Goal: Information Seeking & Learning: Check status

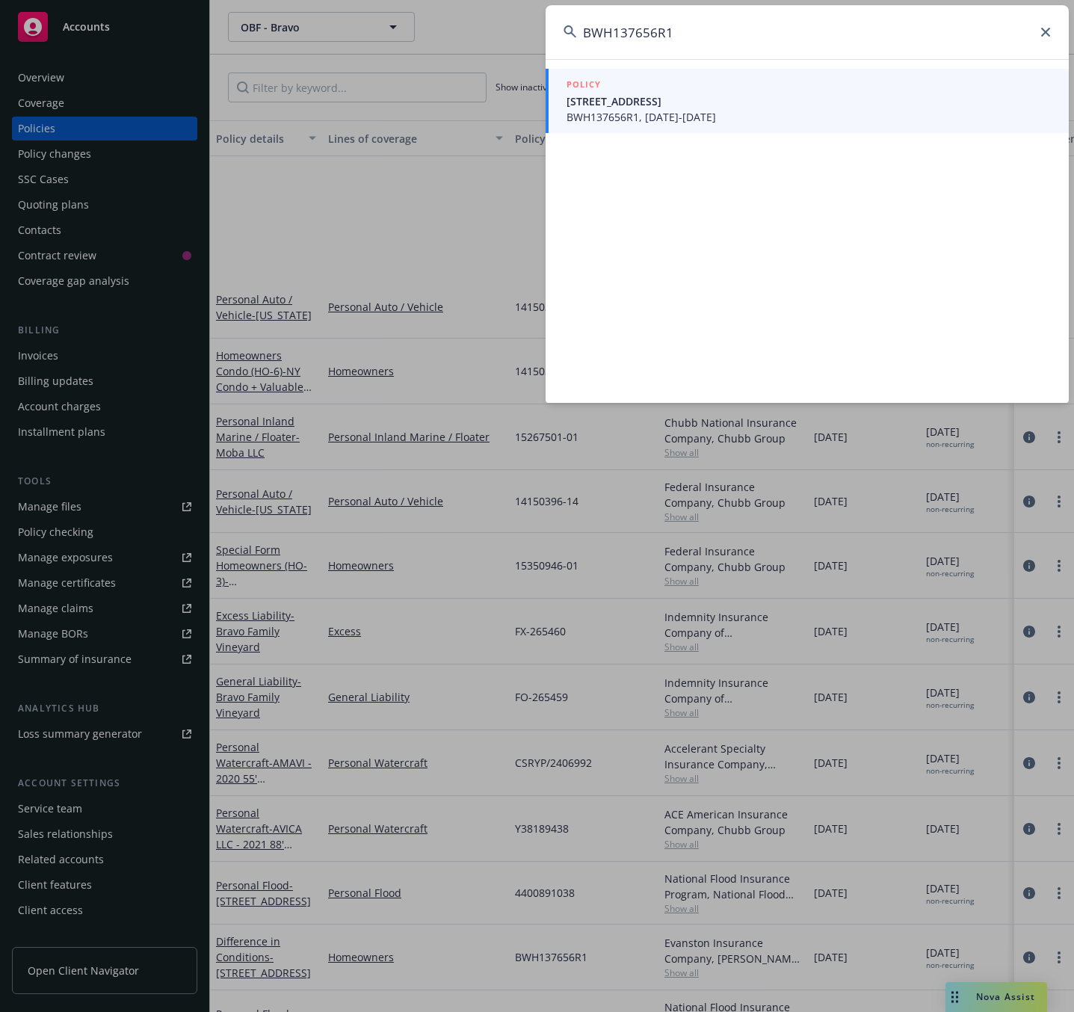
scroll to position [200, 0]
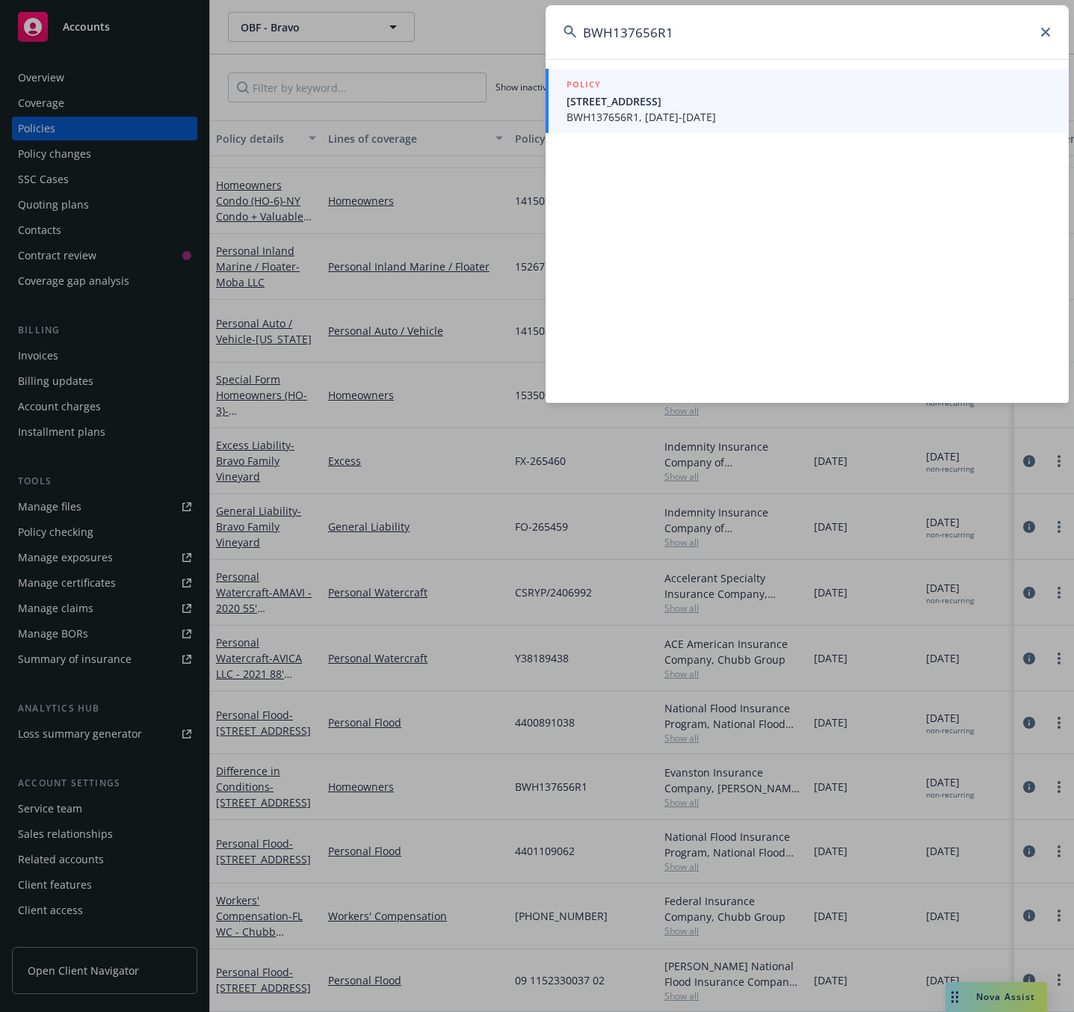
click at [1041, 30] on icon at bounding box center [1045, 32] width 9 height 9
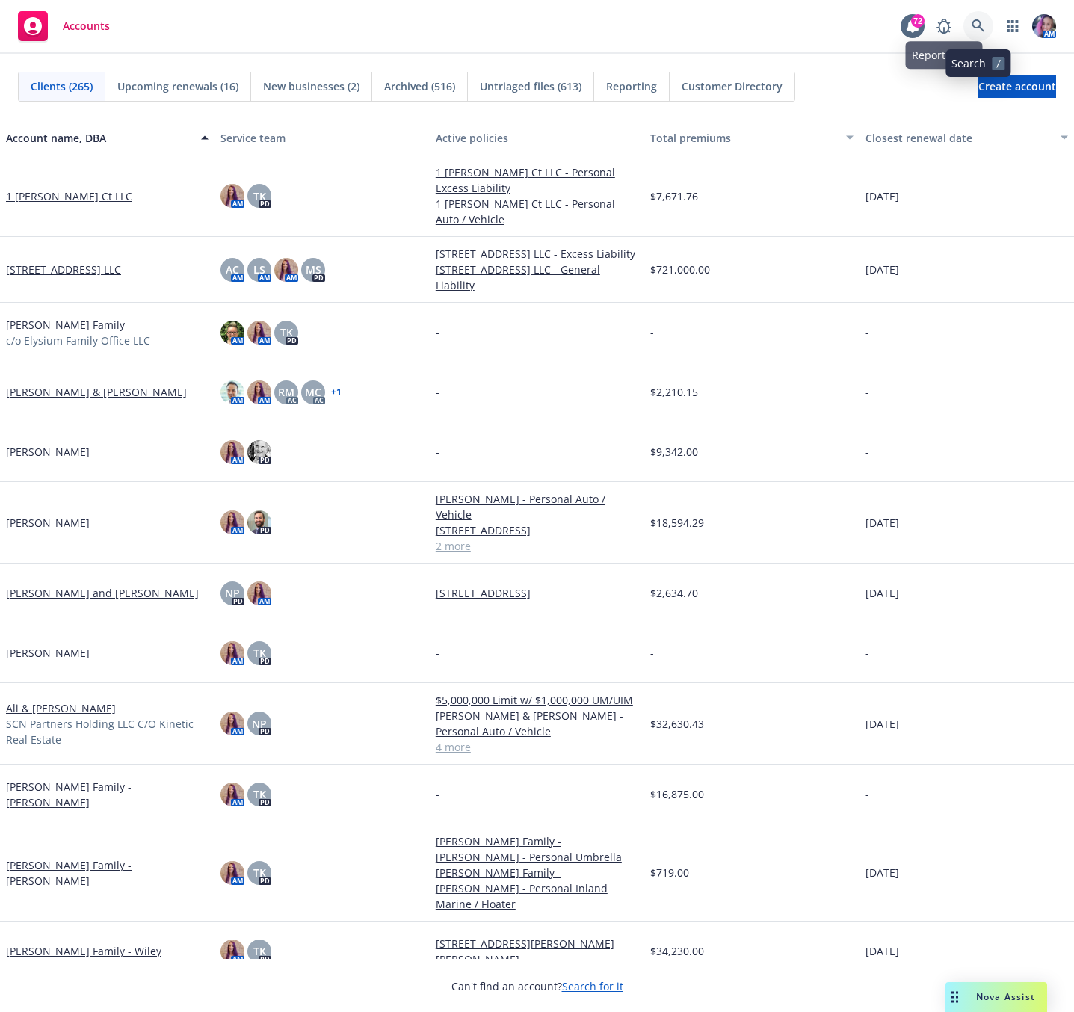
click at [976, 22] on icon at bounding box center [978, 25] width 13 height 13
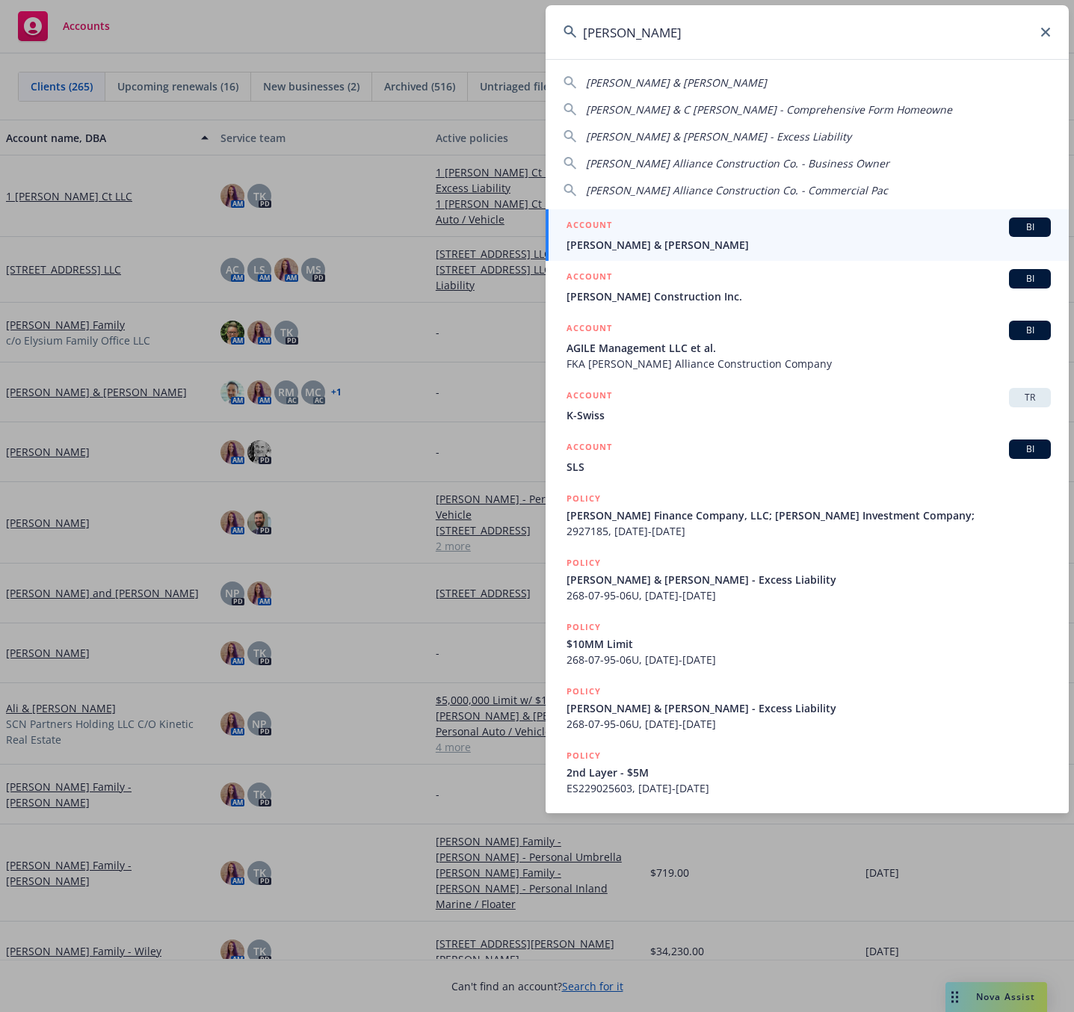
type input "[PERSON_NAME]"
click at [692, 234] on div "ACCOUNT BI" at bounding box center [809, 227] width 484 height 19
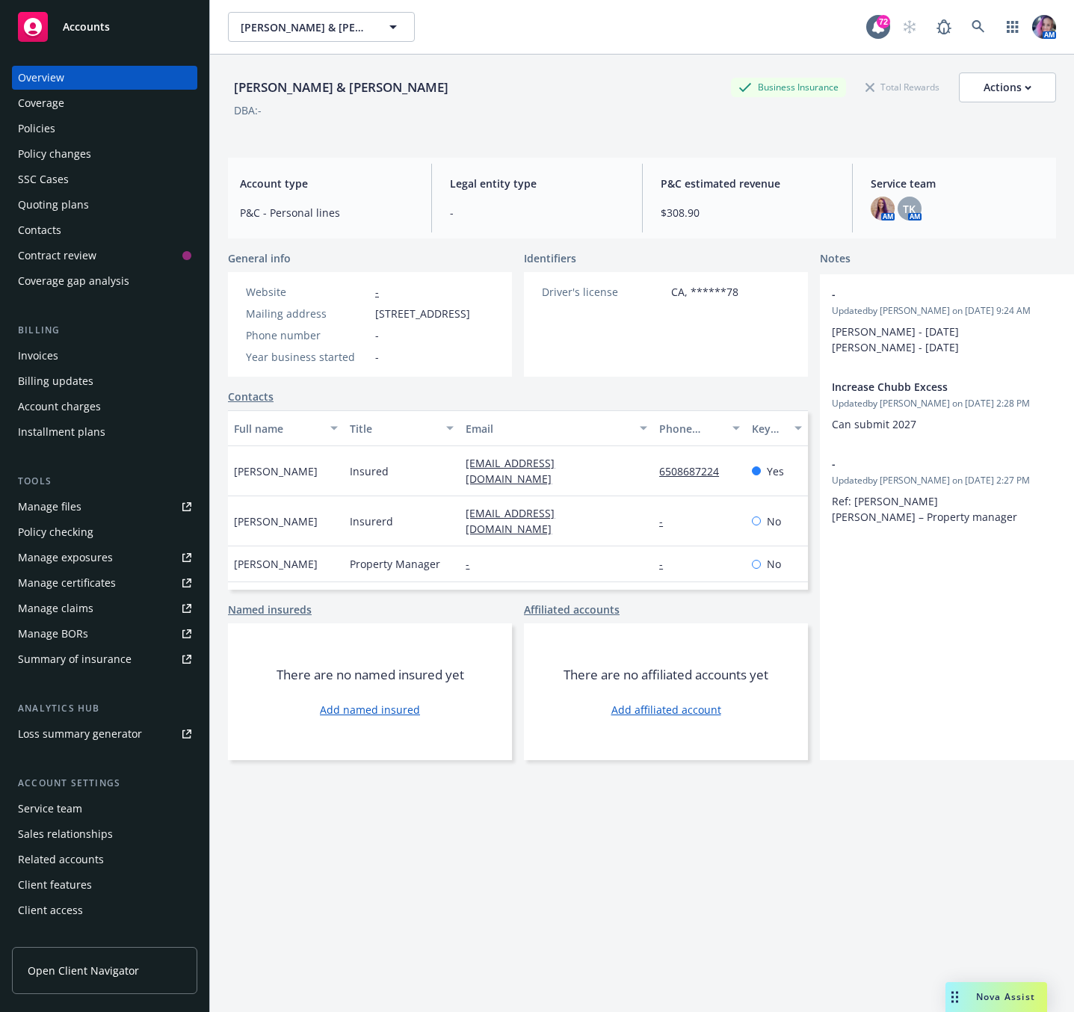
click at [59, 126] on div "Policies" at bounding box center [104, 129] width 173 height 24
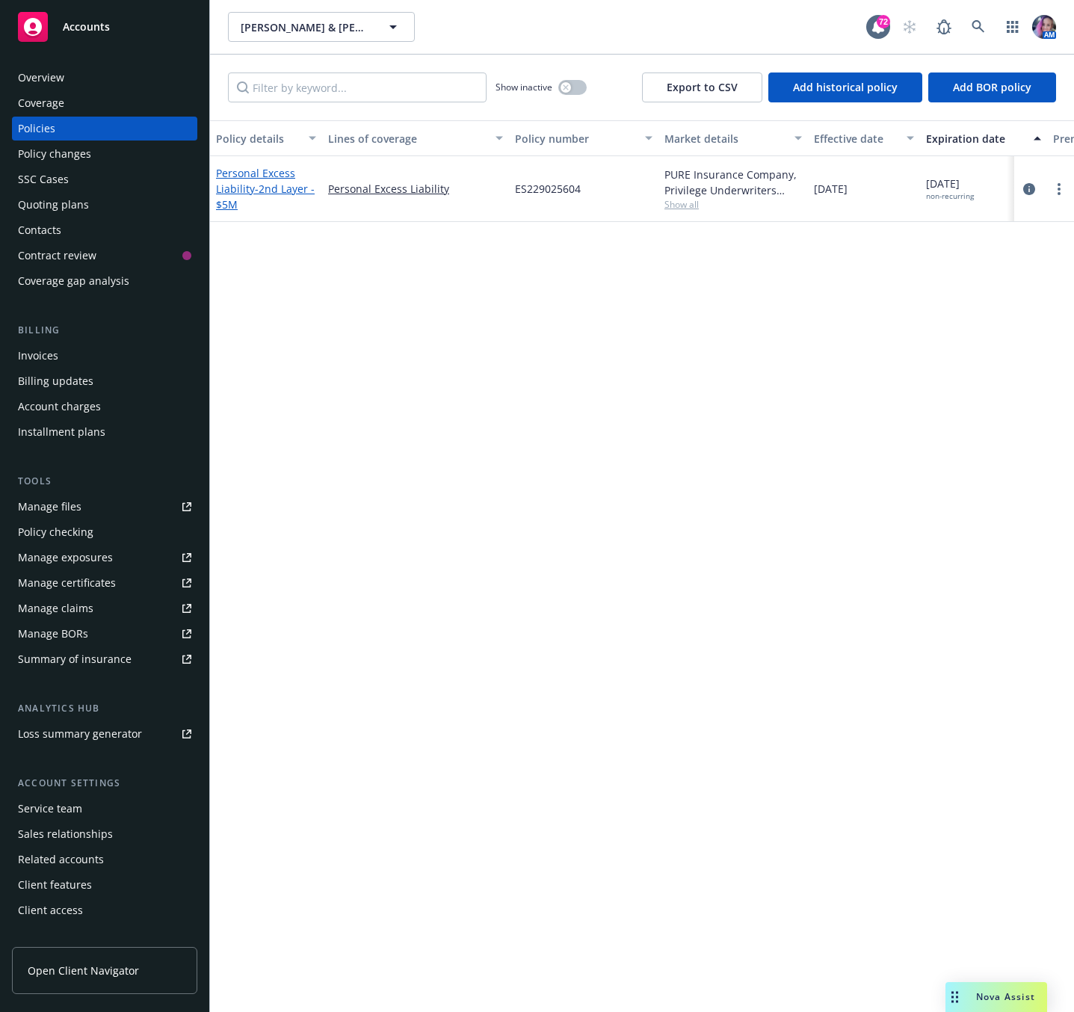
click at [292, 193] on span "- 2nd Layer - $5M" at bounding box center [265, 197] width 99 height 30
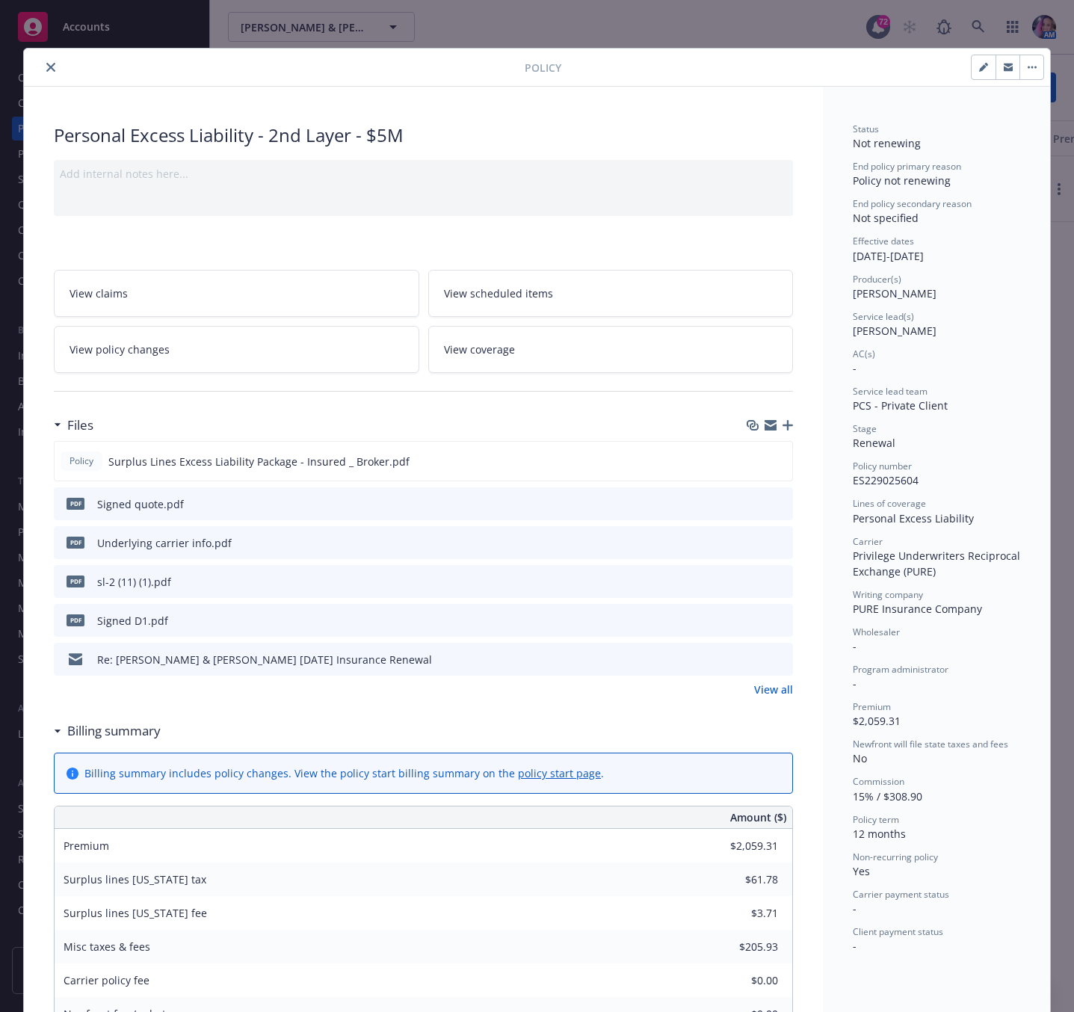
click at [776, 545] on icon "preview file" at bounding box center [778, 542] width 13 height 10
click at [772, 501] on icon "preview file" at bounding box center [778, 503] width 13 height 10
click at [46, 70] on icon "close" at bounding box center [50, 67] width 9 height 9
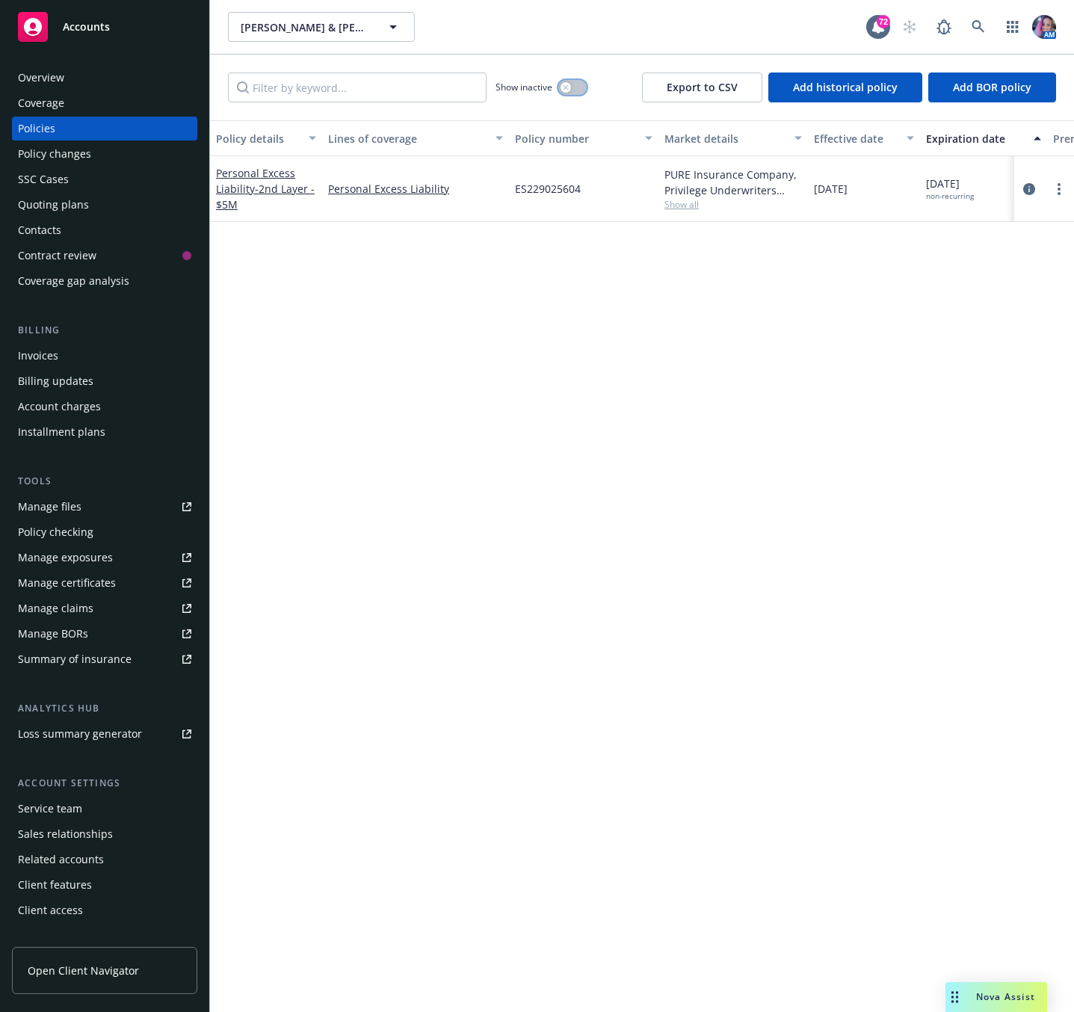
click at [566, 93] on button "button" at bounding box center [572, 87] width 28 height 15
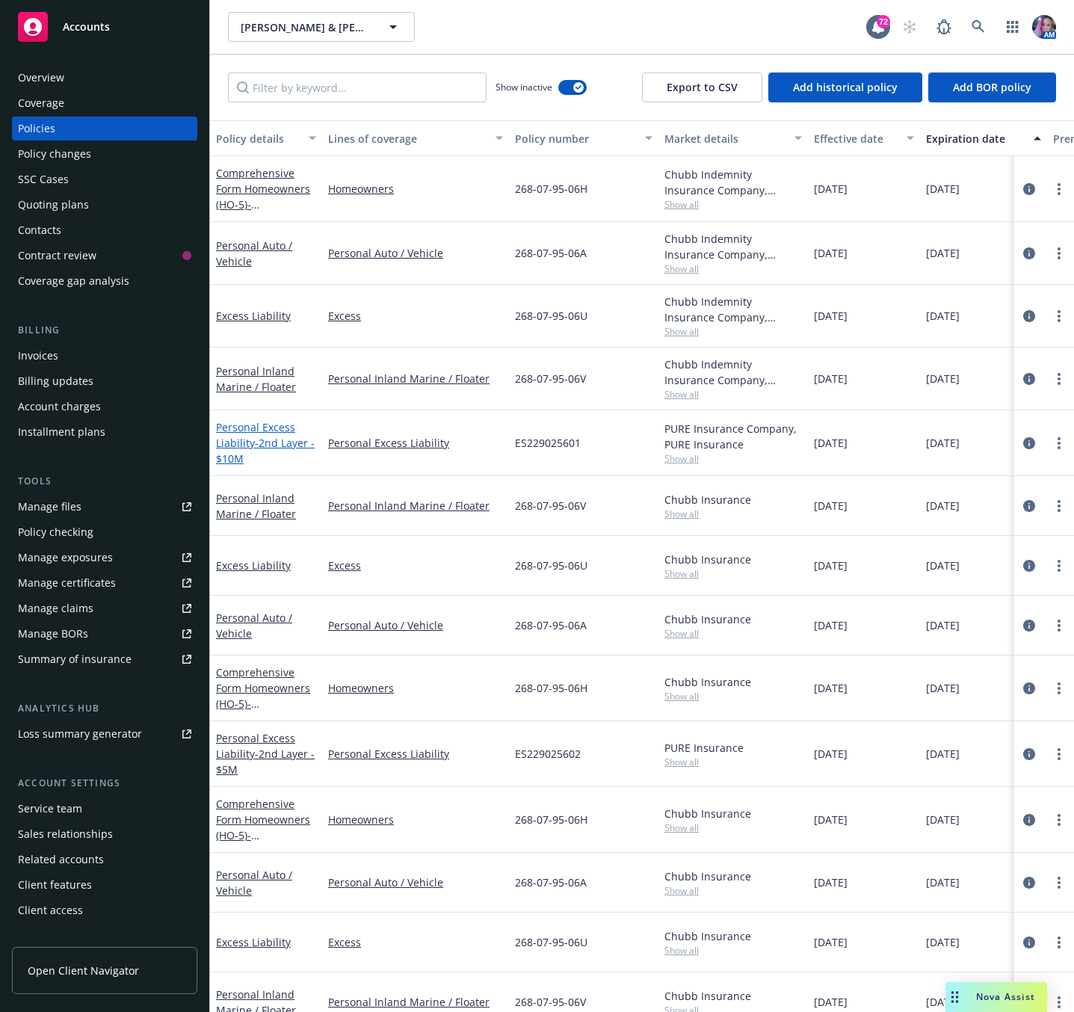
click at [267, 440] on span "- 2nd Layer - $10M" at bounding box center [265, 451] width 99 height 30
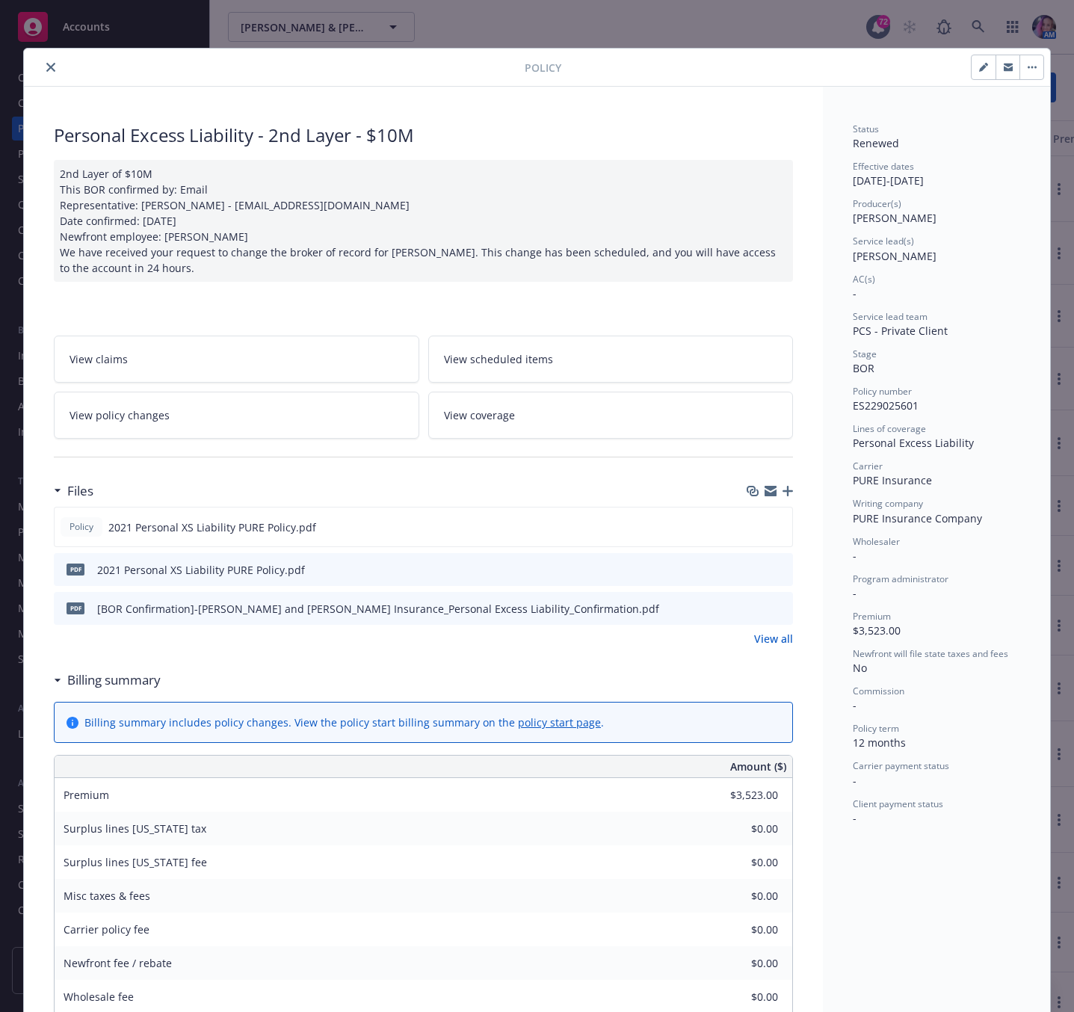
click at [42, 68] on button "close" at bounding box center [51, 67] width 18 height 18
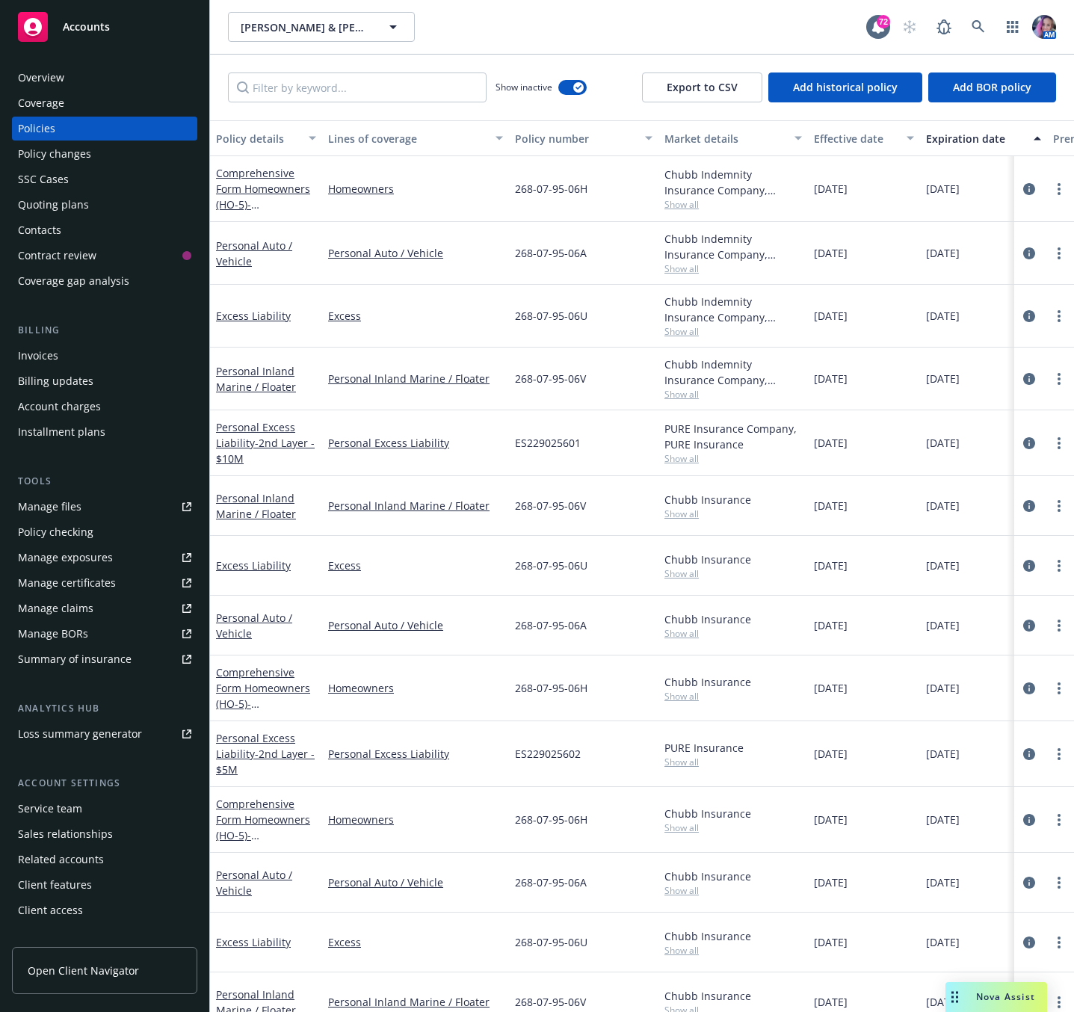
click at [34, 68] on div "Overview" at bounding box center [41, 78] width 46 height 24
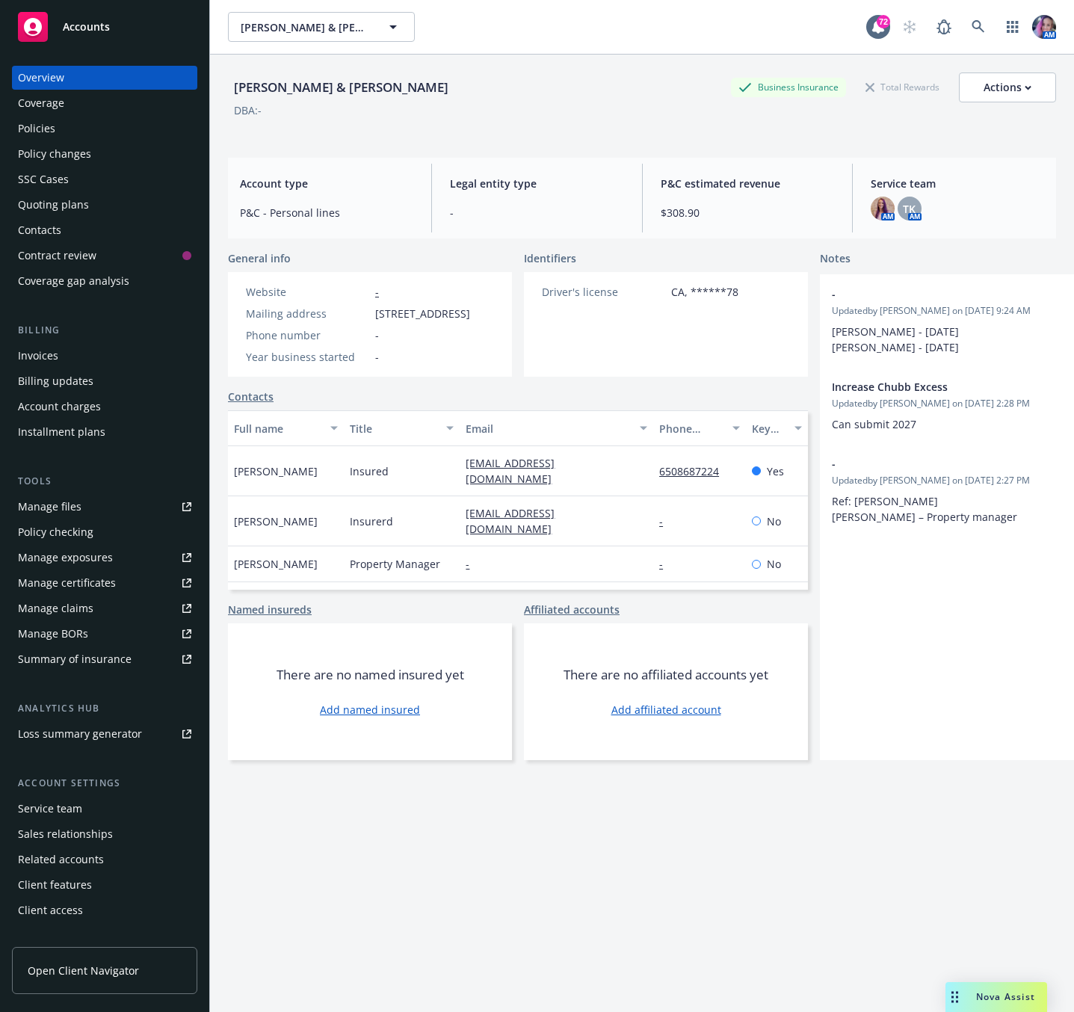
click at [34, 130] on div "Policies" at bounding box center [36, 129] width 37 height 24
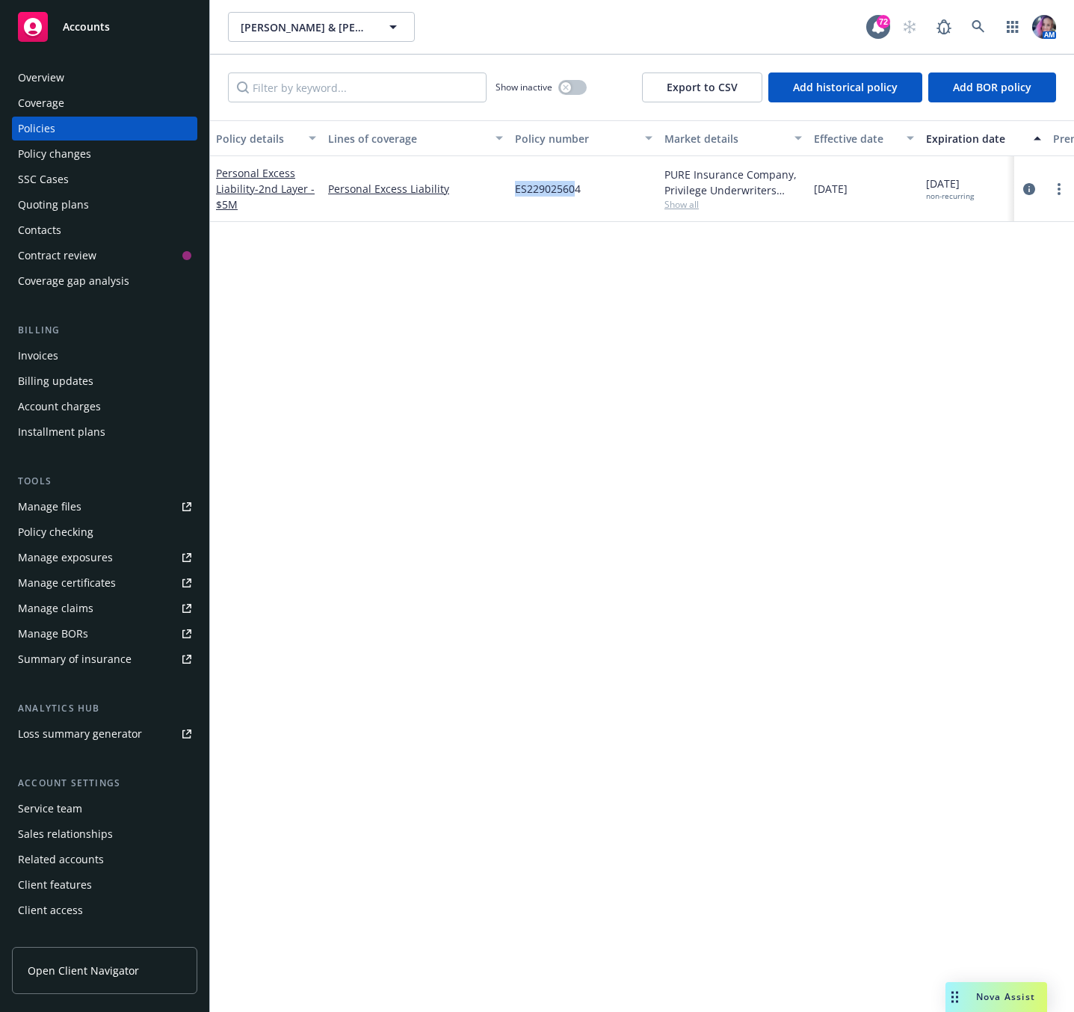
drag, startPoint x: 511, startPoint y: 186, endPoint x: 574, endPoint y: 196, distance: 63.5
click at [574, 196] on div "ES229025604" at bounding box center [584, 189] width 150 height 66
click at [980, 20] on icon at bounding box center [978, 26] width 13 height 13
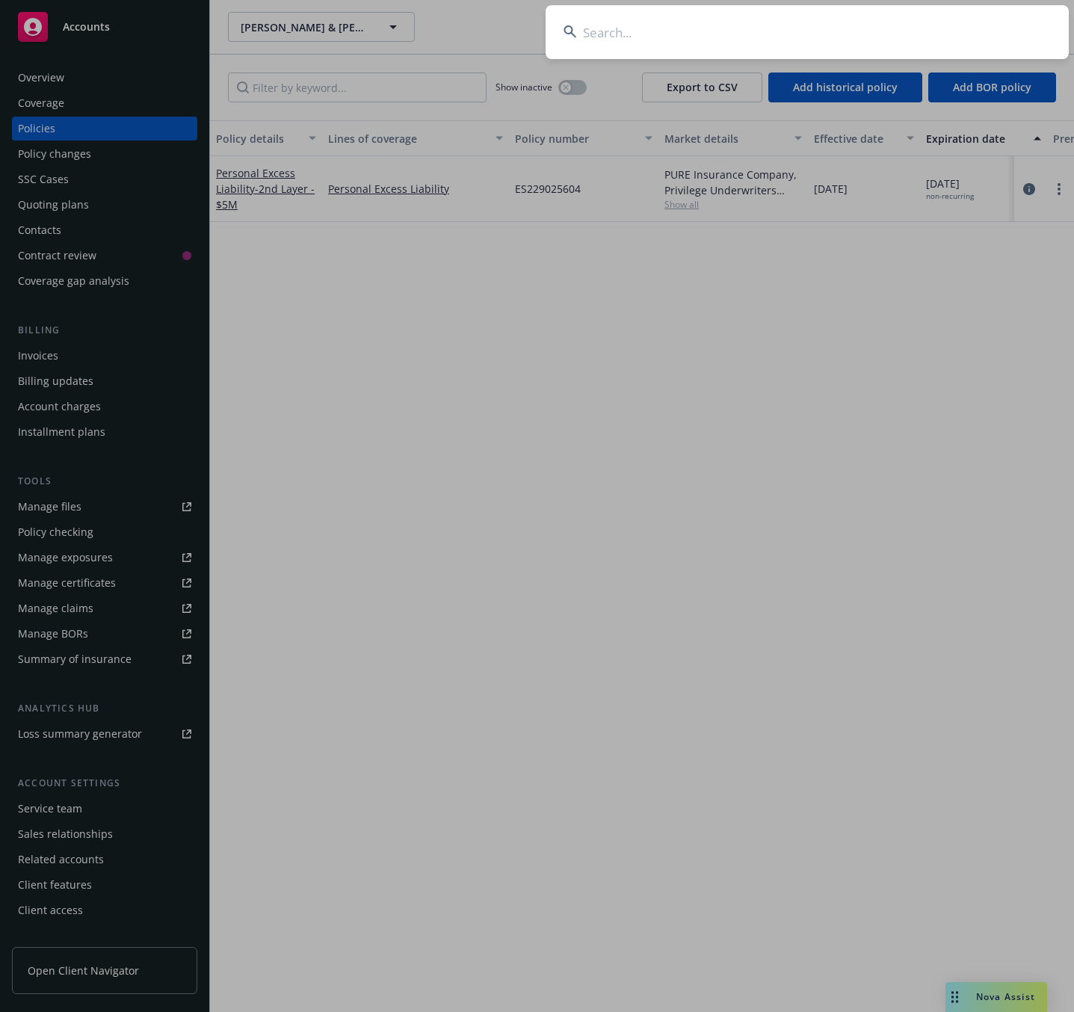
click at [721, 31] on input at bounding box center [807, 32] width 523 height 54
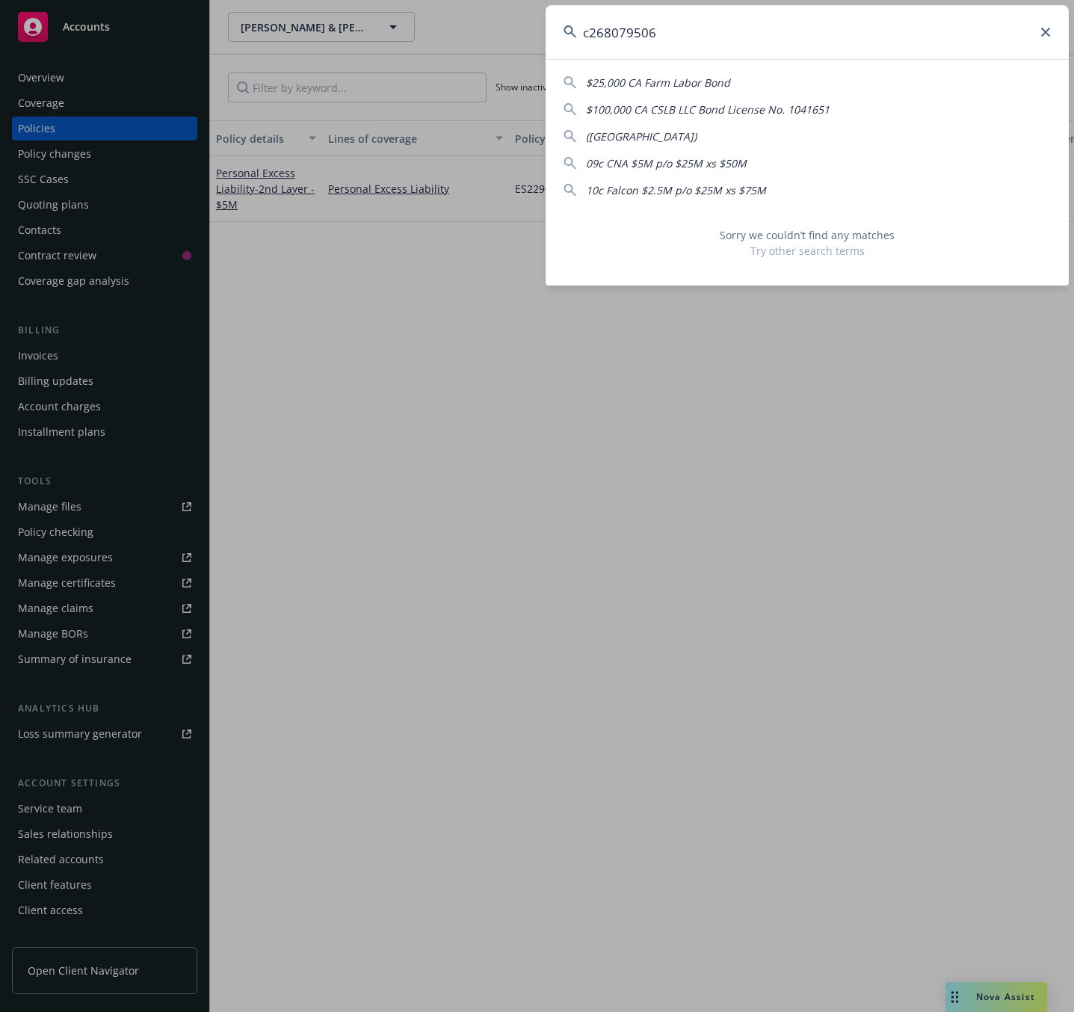
drag, startPoint x: 714, startPoint y: 39, endPoint x: 483, endPoint y: 43, distance: 231.1
click at [483, 43] on div "c268079506 $25,000 CA Farm Labor Bond $100,000 CA CSLB LLC Bond License No. 104…" at bounding box center [537, 506] width 1074 height 1012
type input "268079506"
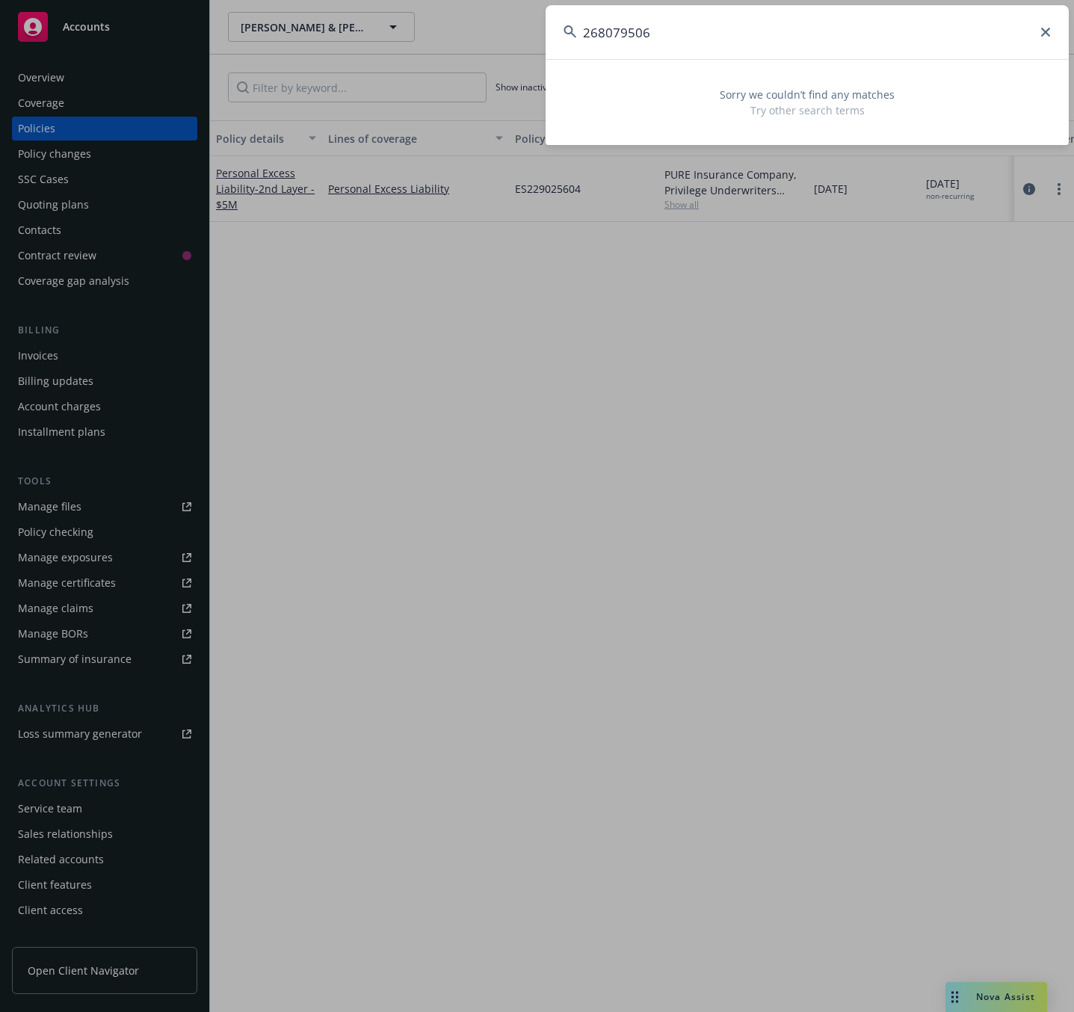
drag, startPoint x: 671, startPoint y: 40, endPoint x: 373, endPoint y: 36, distance: 298.3
click at [373, 36] on div "268079506 Sorry we couldn’t find any matches Try other search terms" at bounding box center [537, 506] width 1074 height 1012
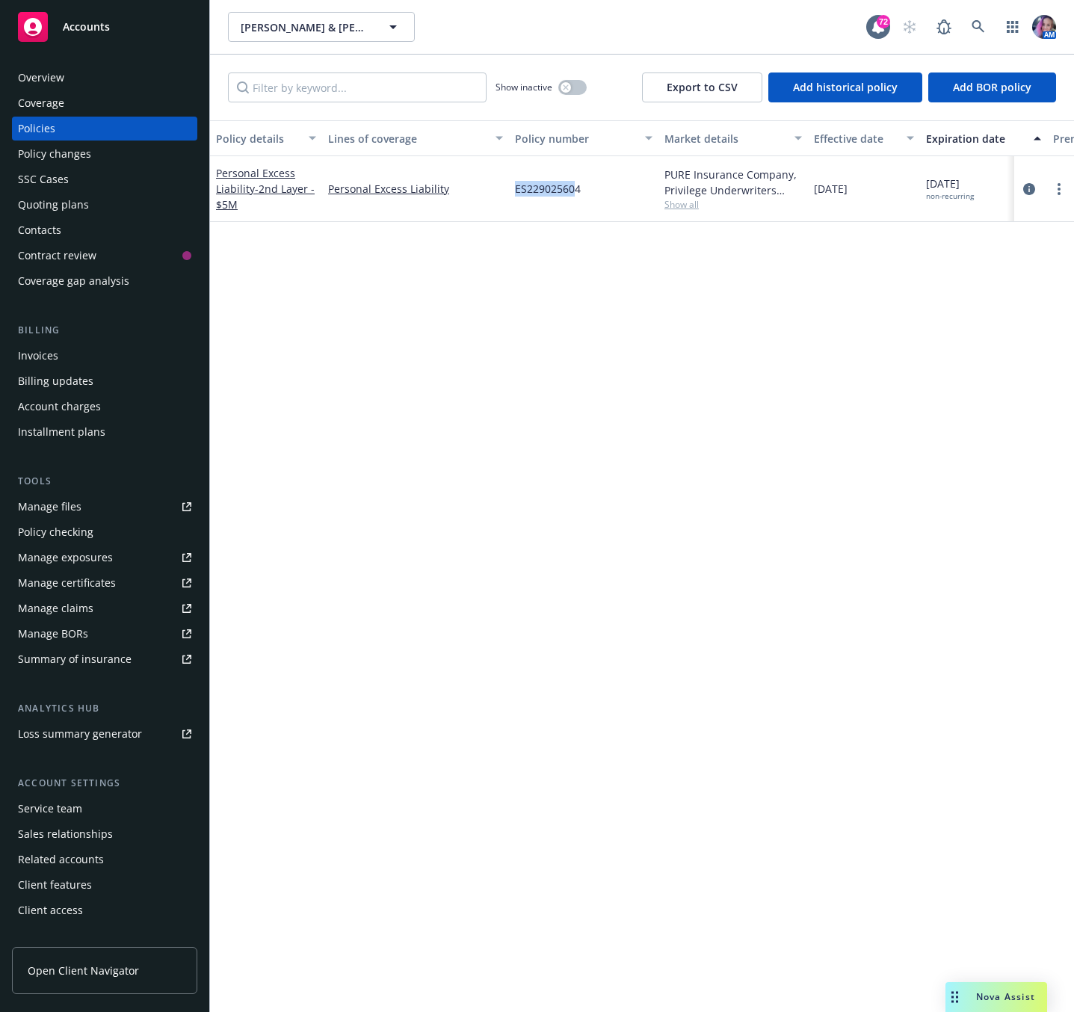
drag, startPoint x: 511, startPoint y: 191, endPoint x: 575, endPoint y: 195, distance: 63.7
click at [575, 195] on div "ES229025604" at bounding box center [584, 189] width 150 height 66
copy span "ES22902560"
click at [973, 30] on icon at bounding box center [978, 26] width 13 height 13
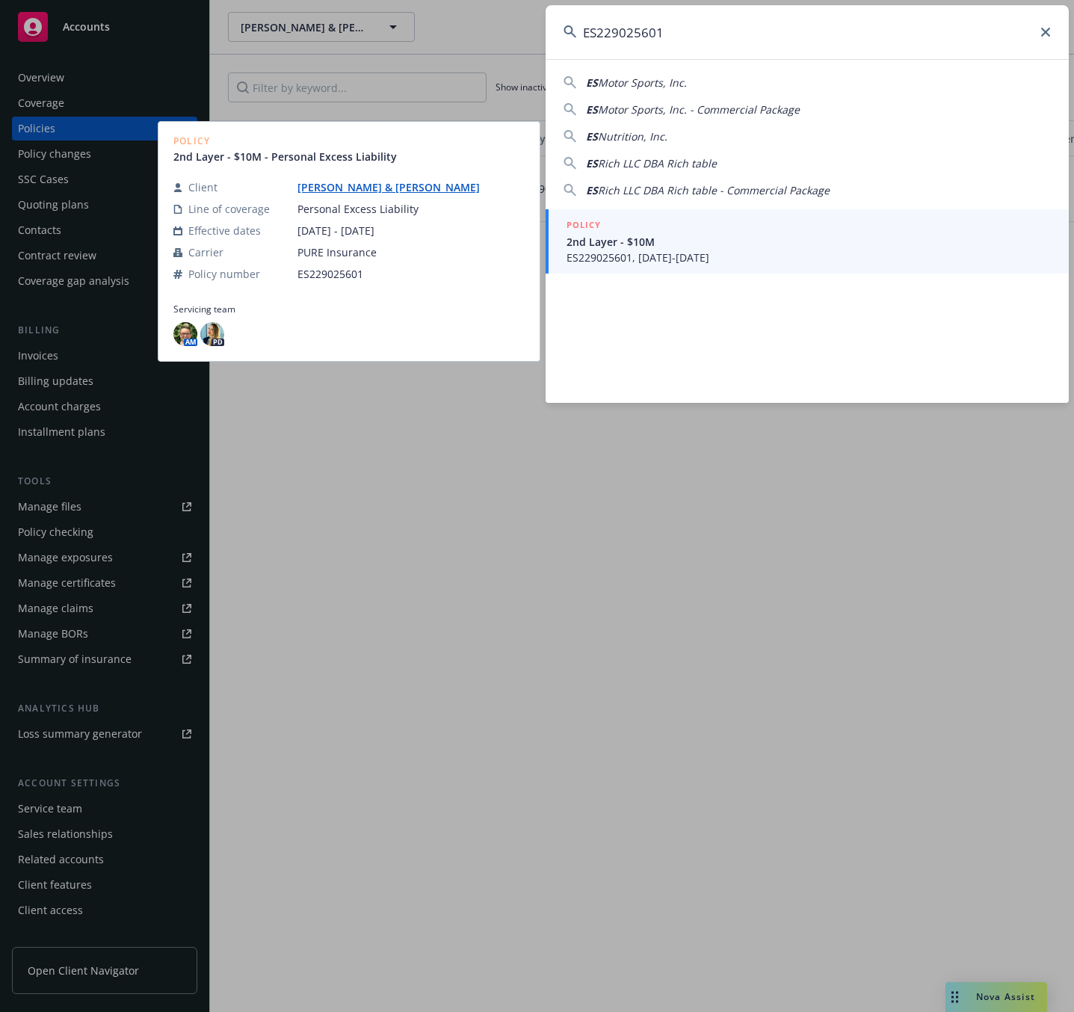
type input "ES229025601"
click at [639, 234] on span "2nd Layer - $10M" at bounding box center [809, 242] width 484 height 16
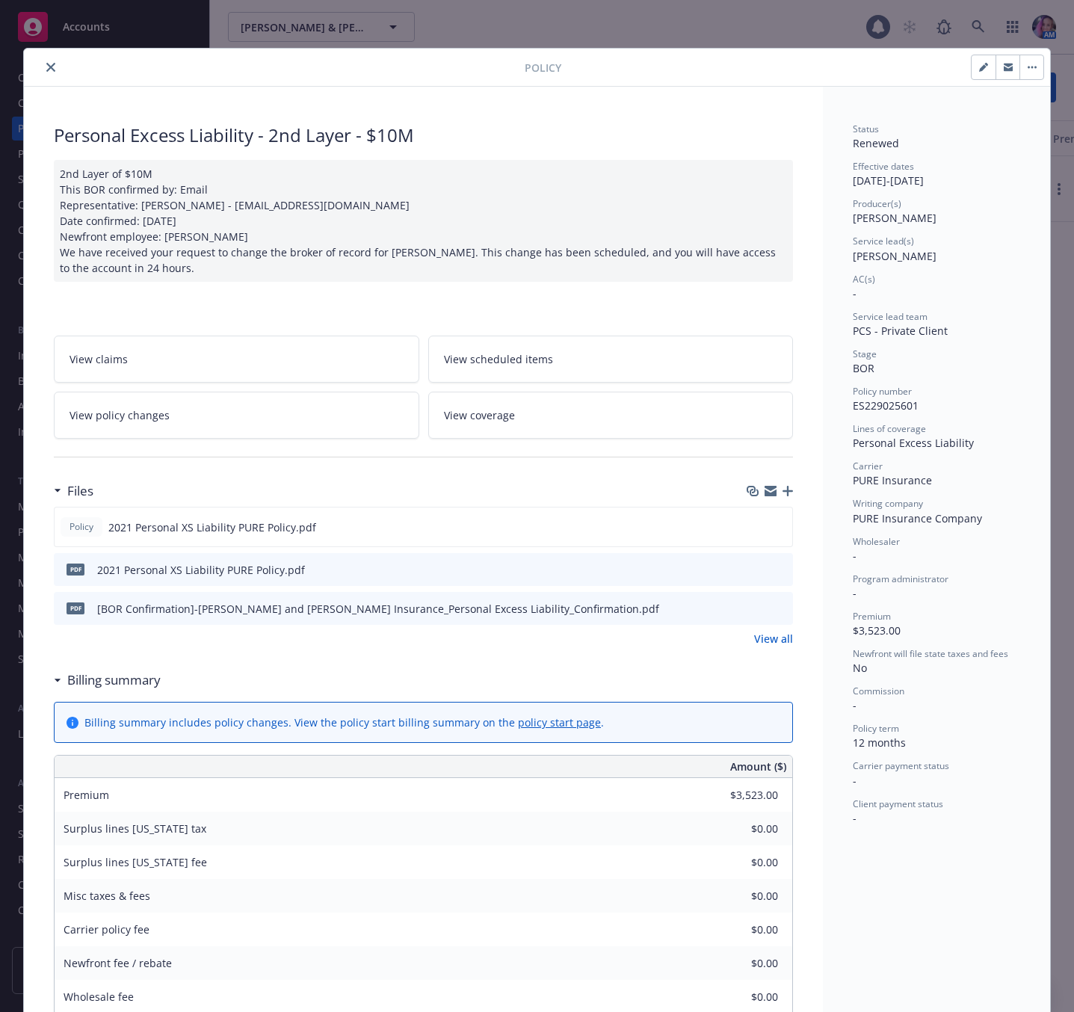
scroll to position [45, 0]
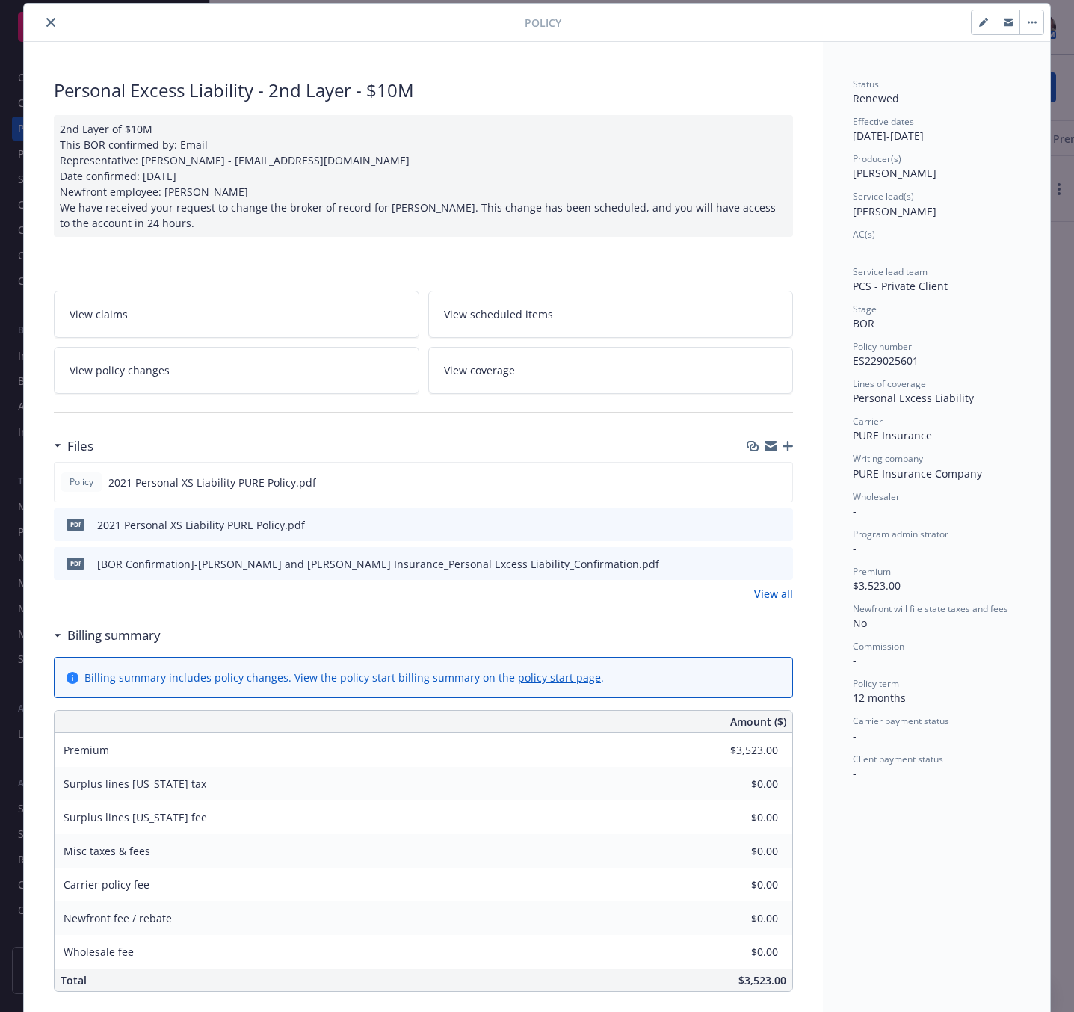
click at [42, 19] on button "close" at bounding box center [51, 22] width 18 height 18
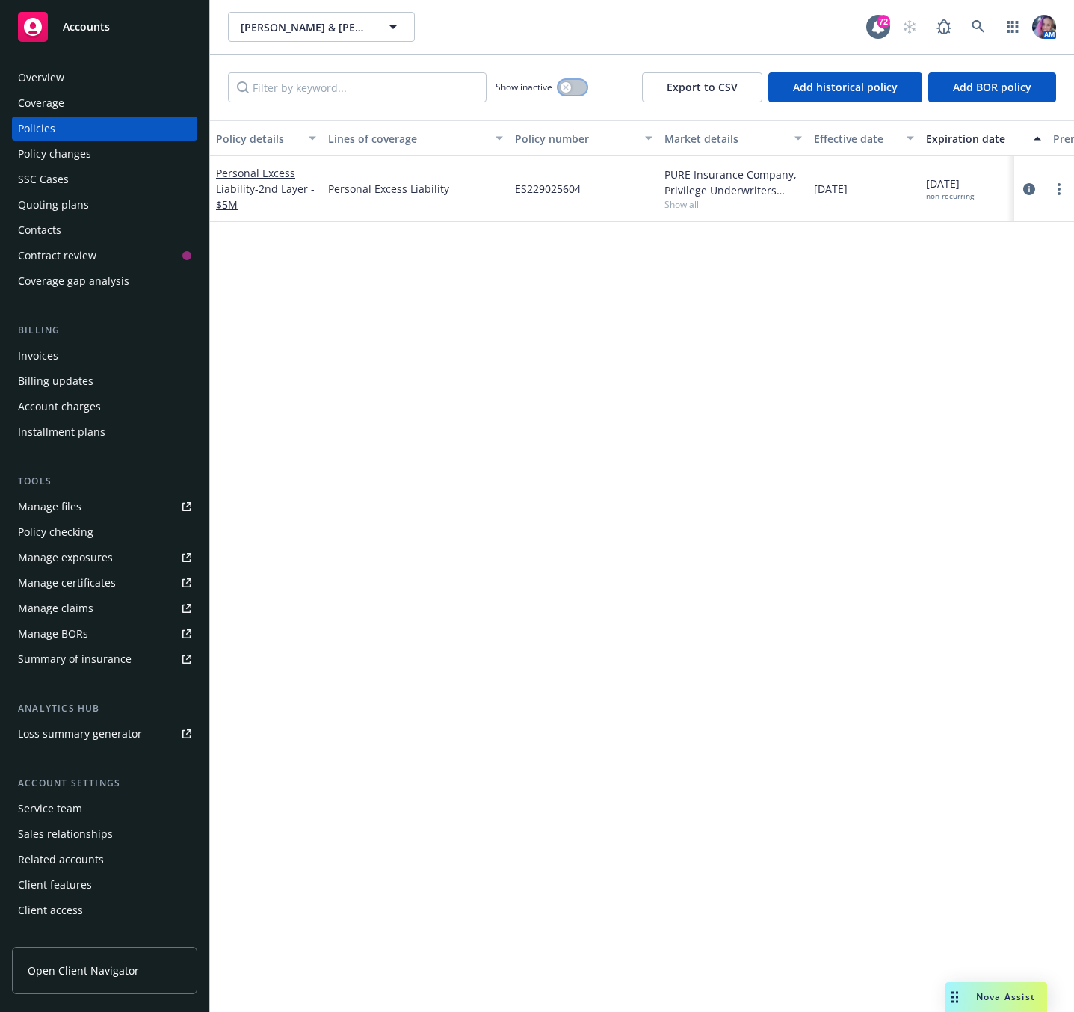
click at [572, 90] on button "button" at bounding box center [572, 87] width 28 height 15
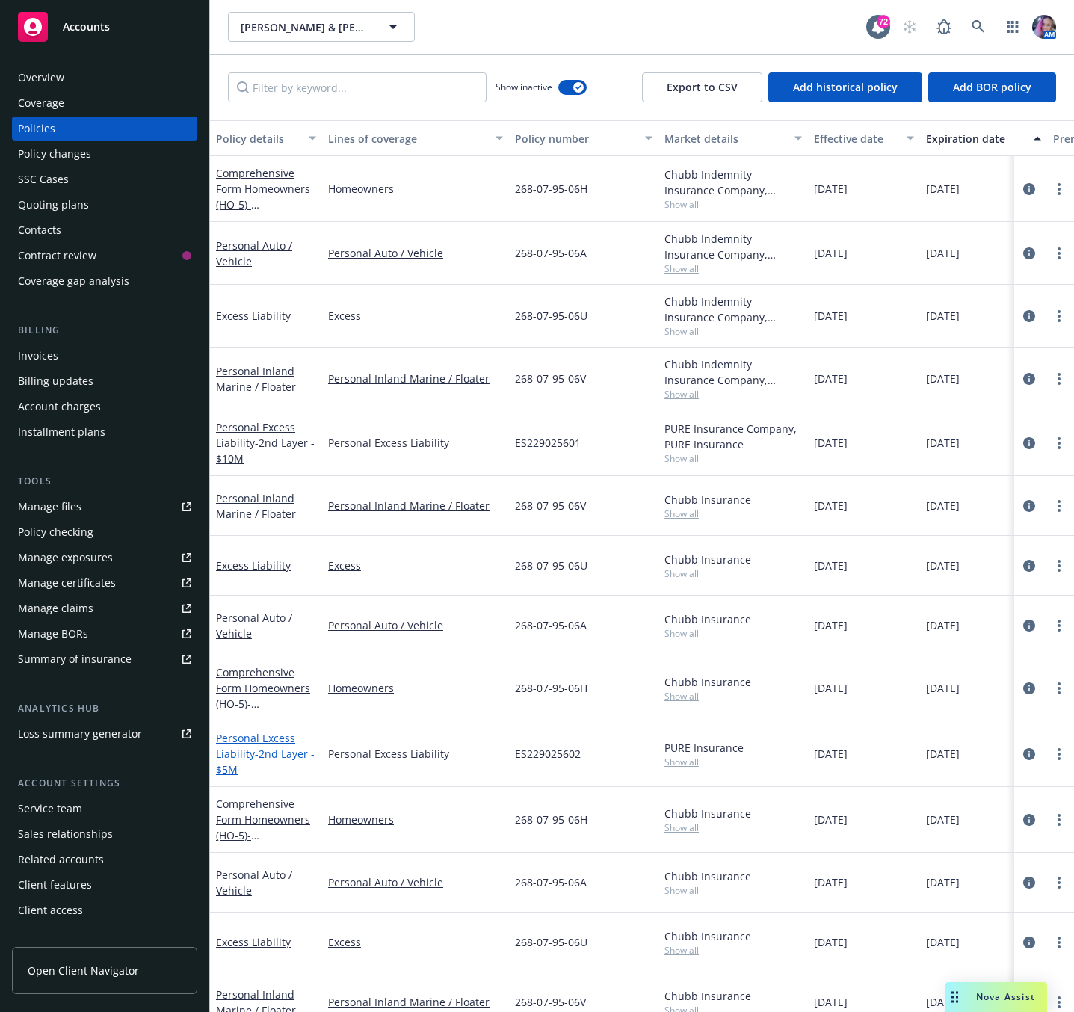
click at [263, 750] on span "- 2nd Layer - $5M" at bounding box center [265, 762] width 99 height 30
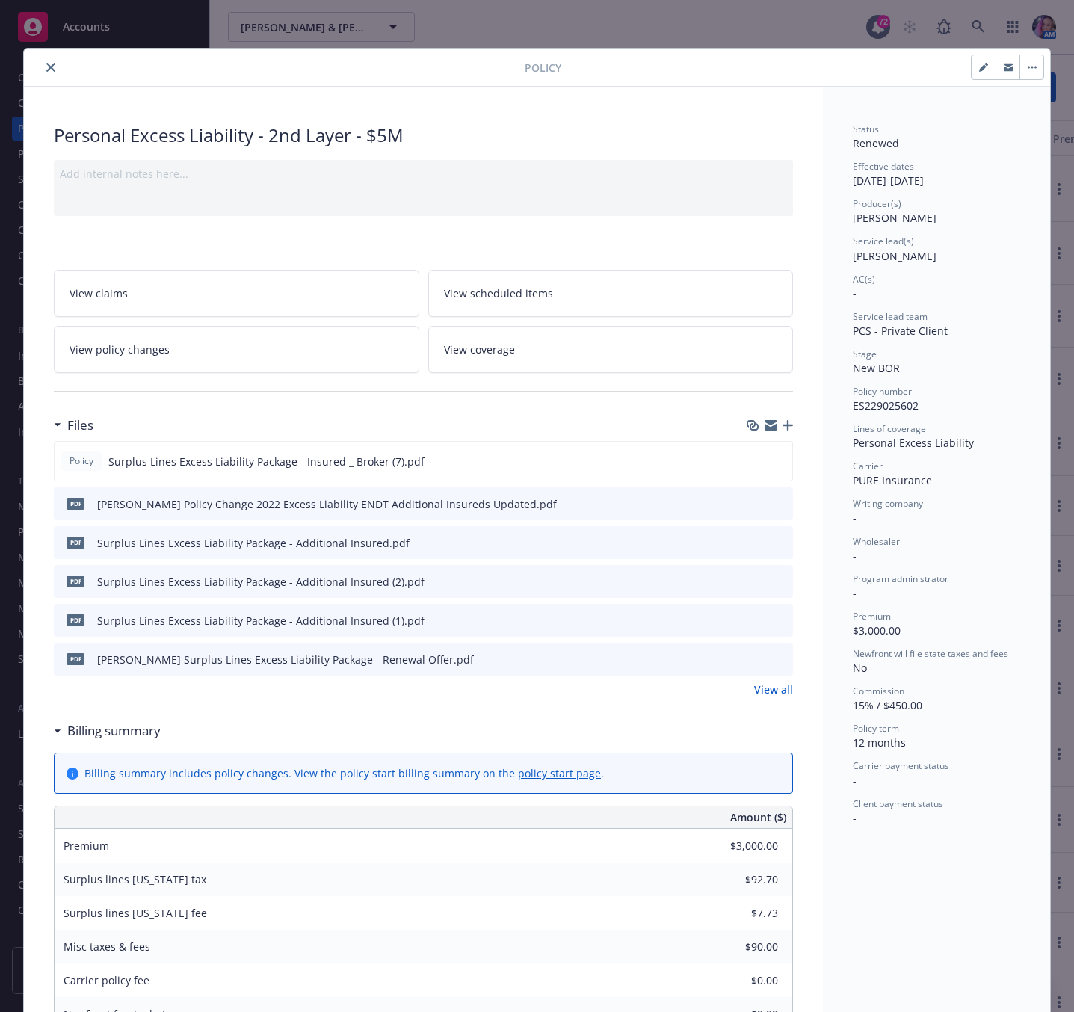
click at [754, 692] on link "View all" at bounding box center [773, 690] width 39 height 16
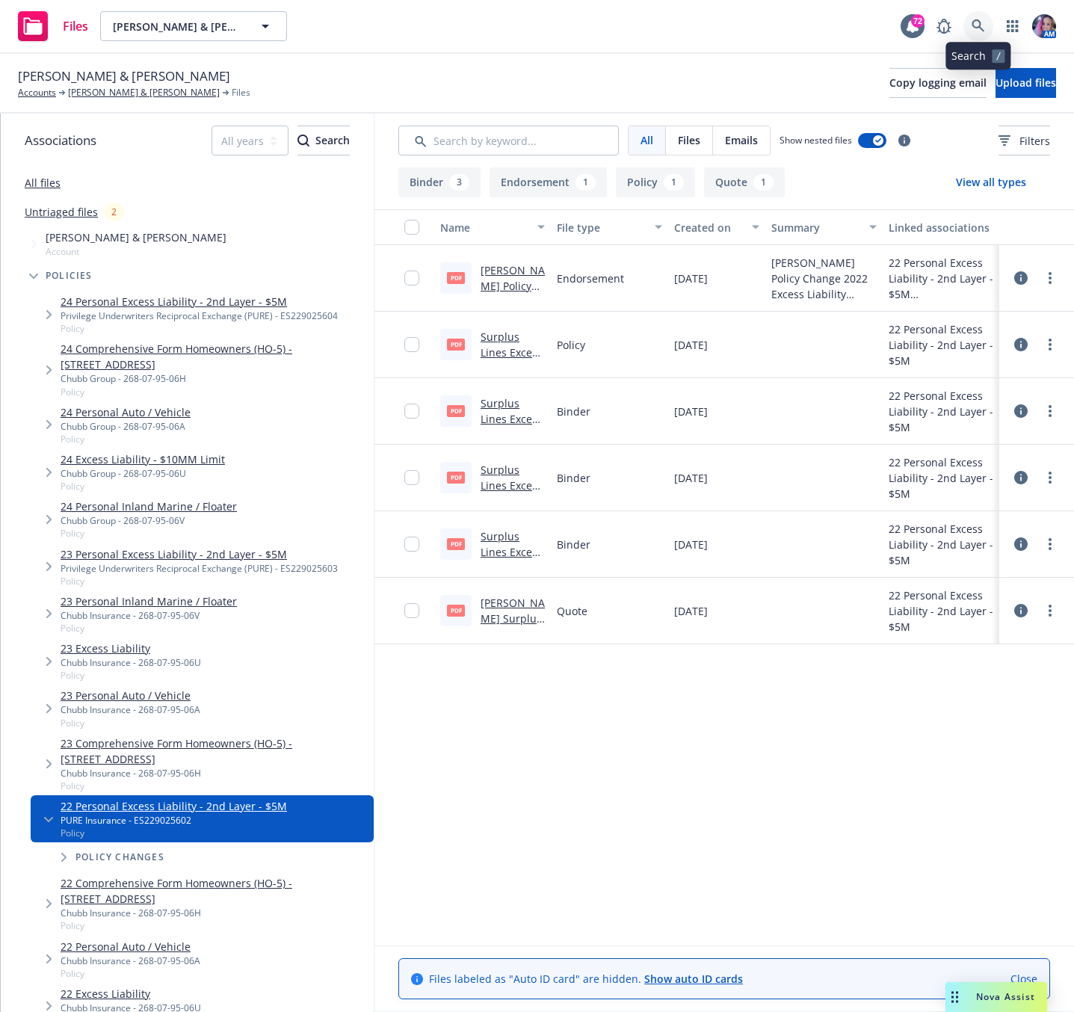
click at [978, 25] on icon at bounding box center [978, 25] width 13 height 13
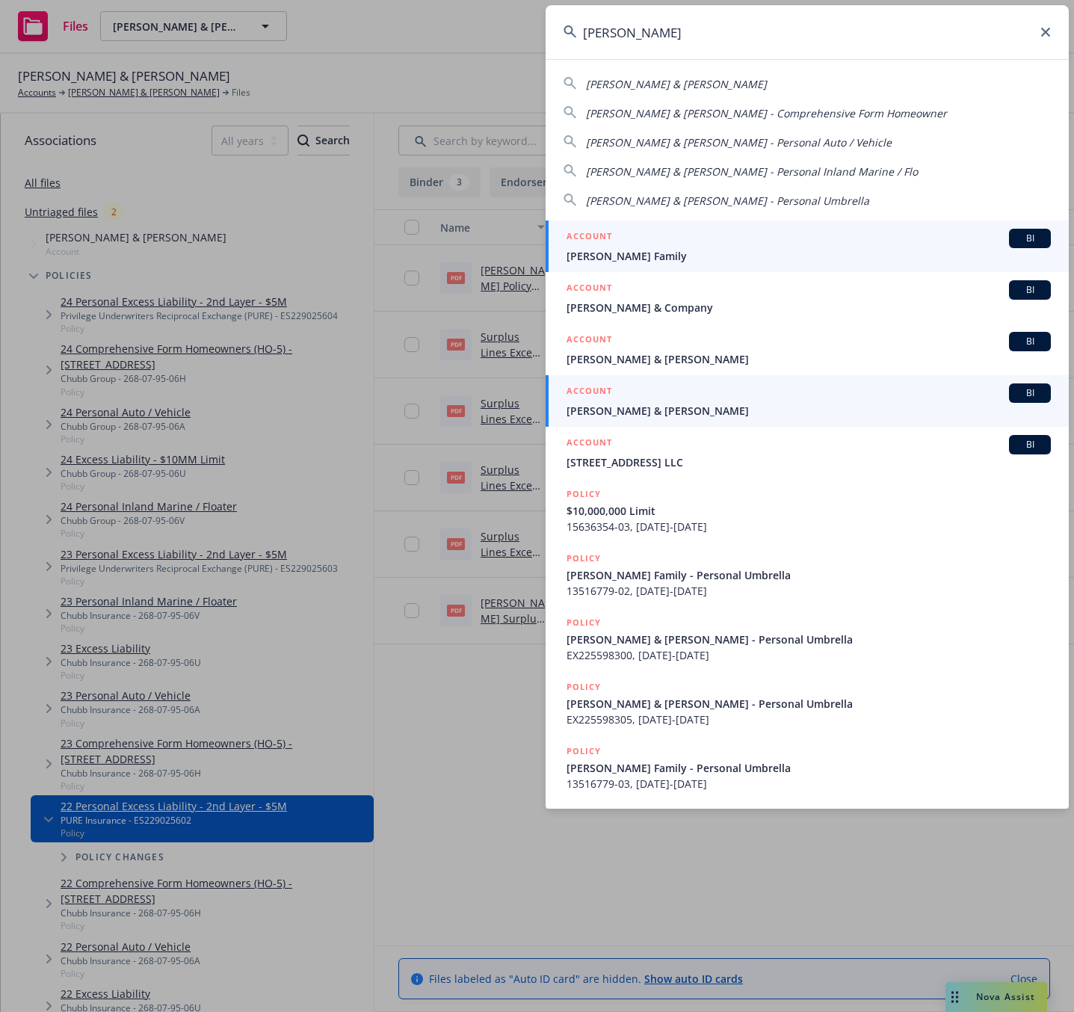
type input "kleiman"
click at [659, 401] on div "ACCOUNT BI" at bounding box center [809, 393] width 484 height 19
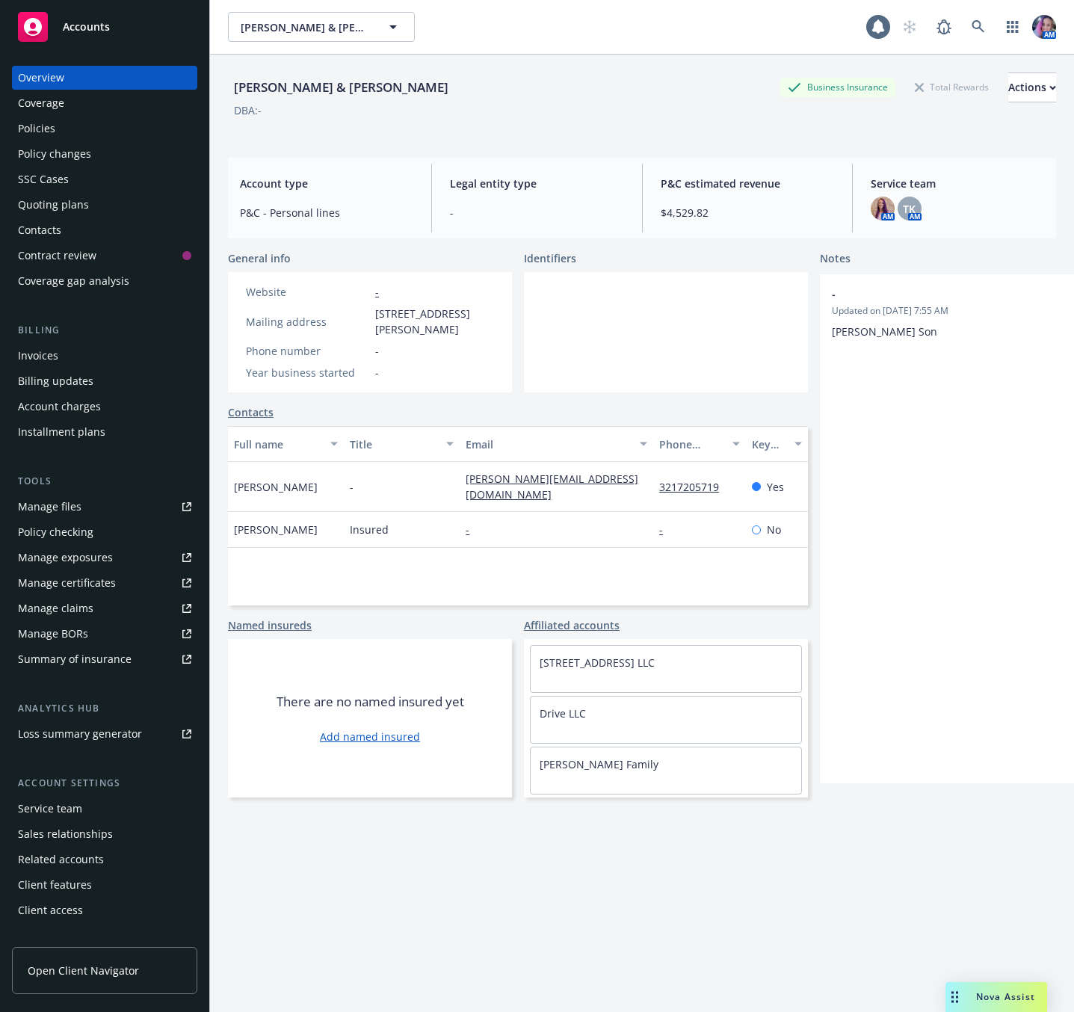
click at [49, 128] on div "Policies" at bounding box center [36, 129] width 37 height 24
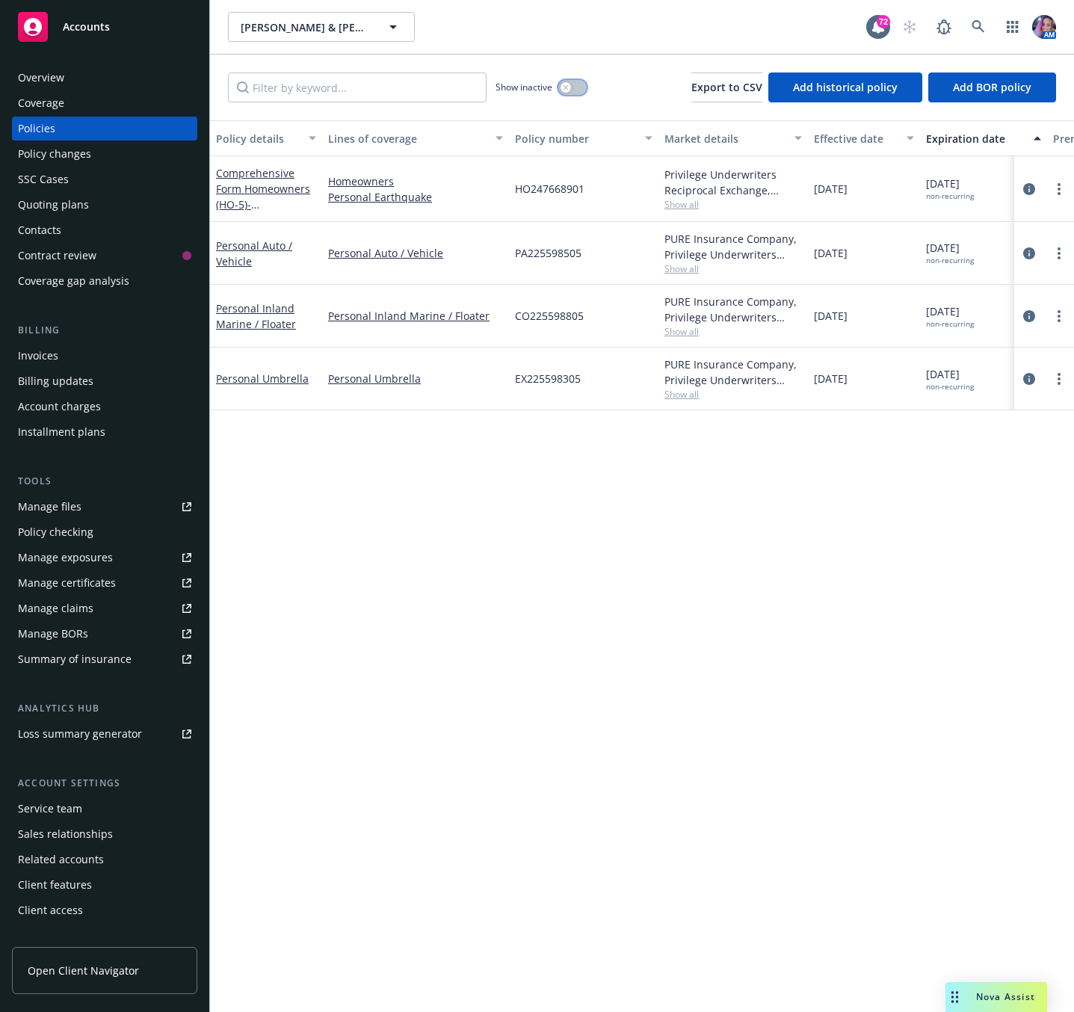
click at [568, 90] on div "button" at bounding box center [566, 87] width 10 height 10
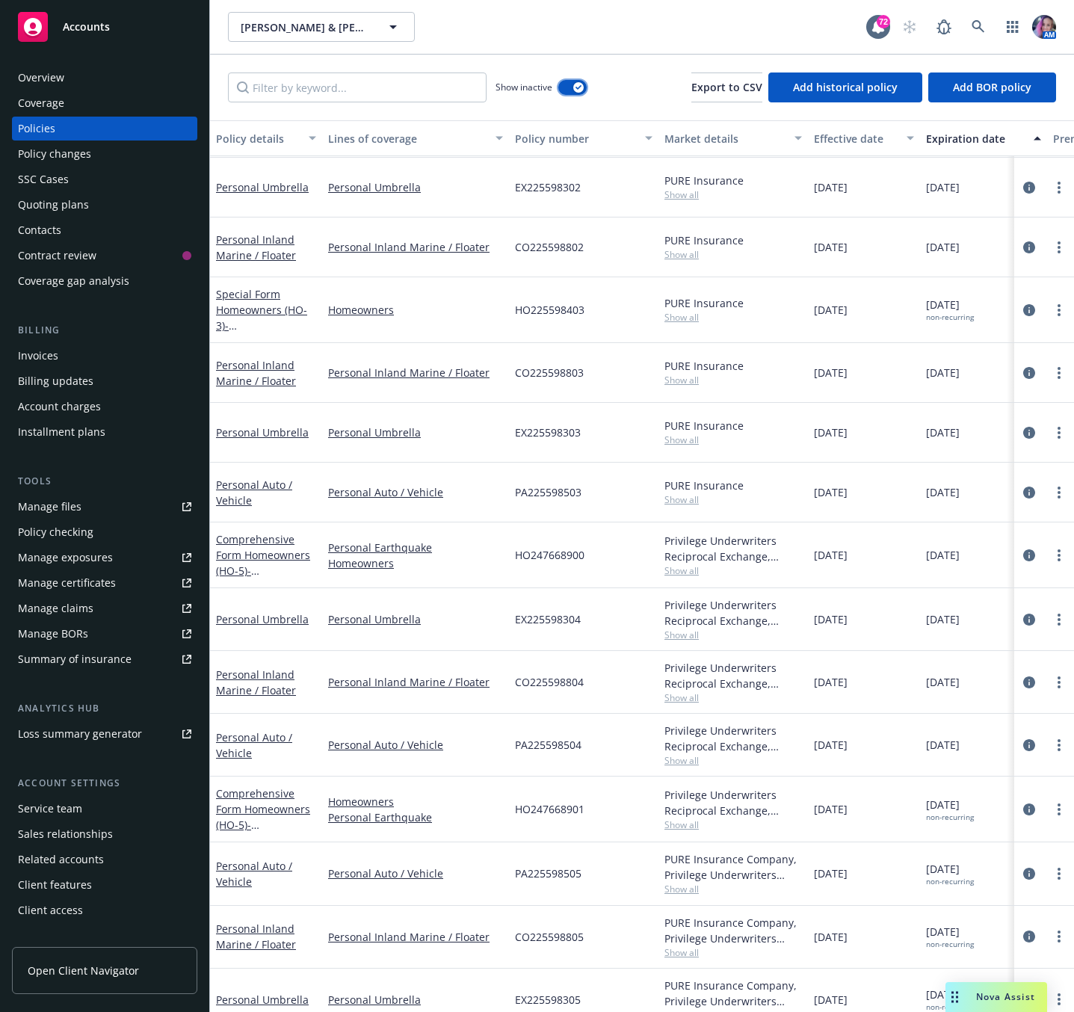
scroll to position [635, 0]
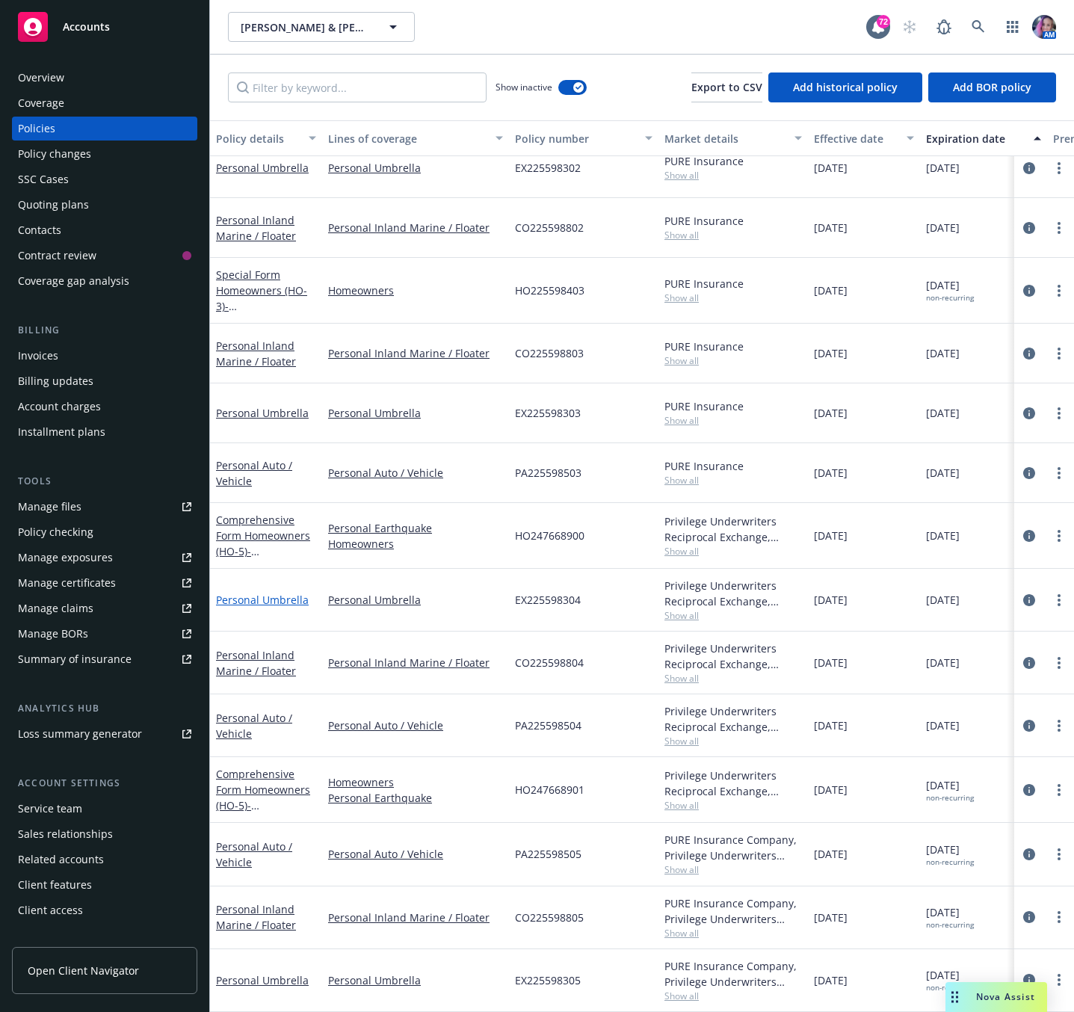
click at [274, 593] on link "Personal Umbrella" at bounding box center [262, 600] width 93 height 14
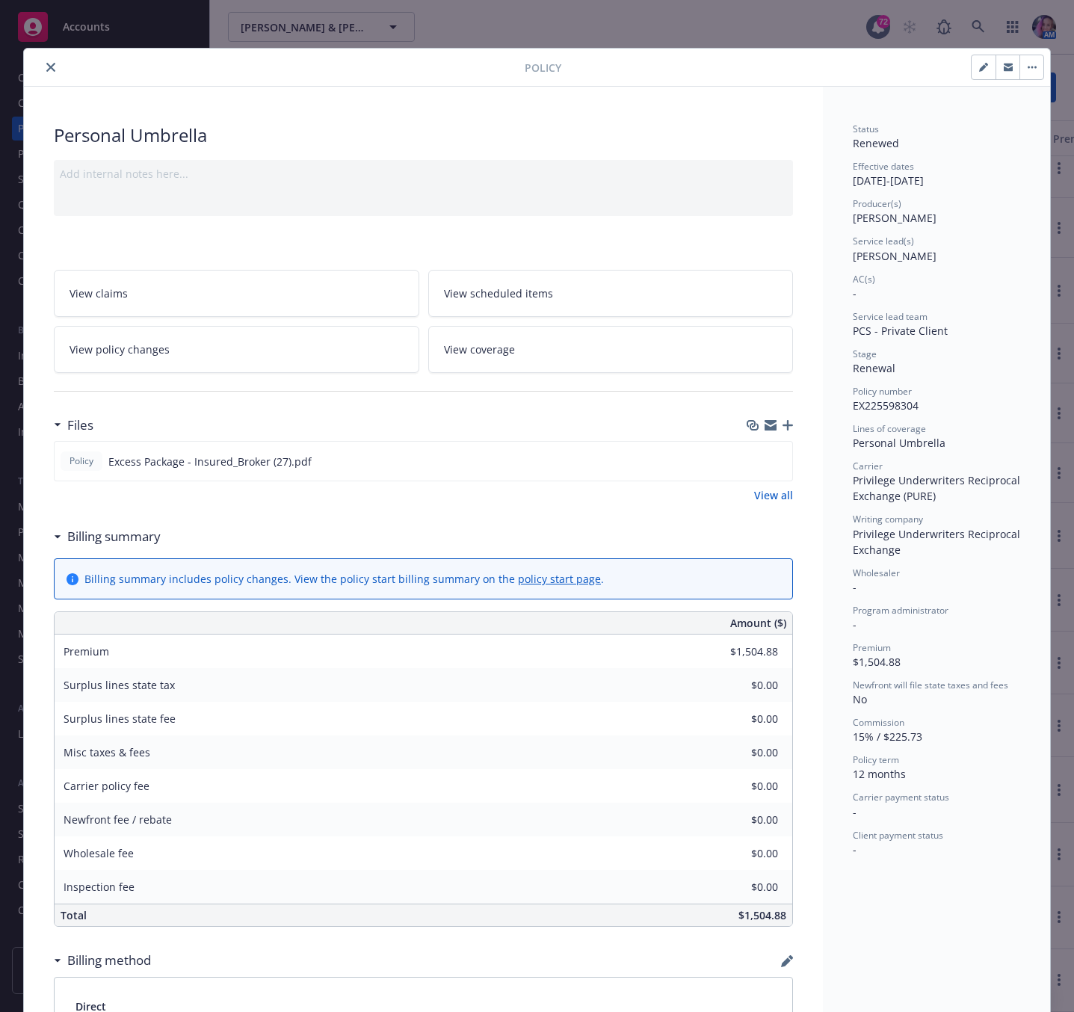
drag, startPoint x: 40, startPoint y: 64, endPoint x: 92, endPoint y: 191, distance: 137.9
click at [46, 64] on icon "close" at bounding box center [50, 67] width 9 height 9
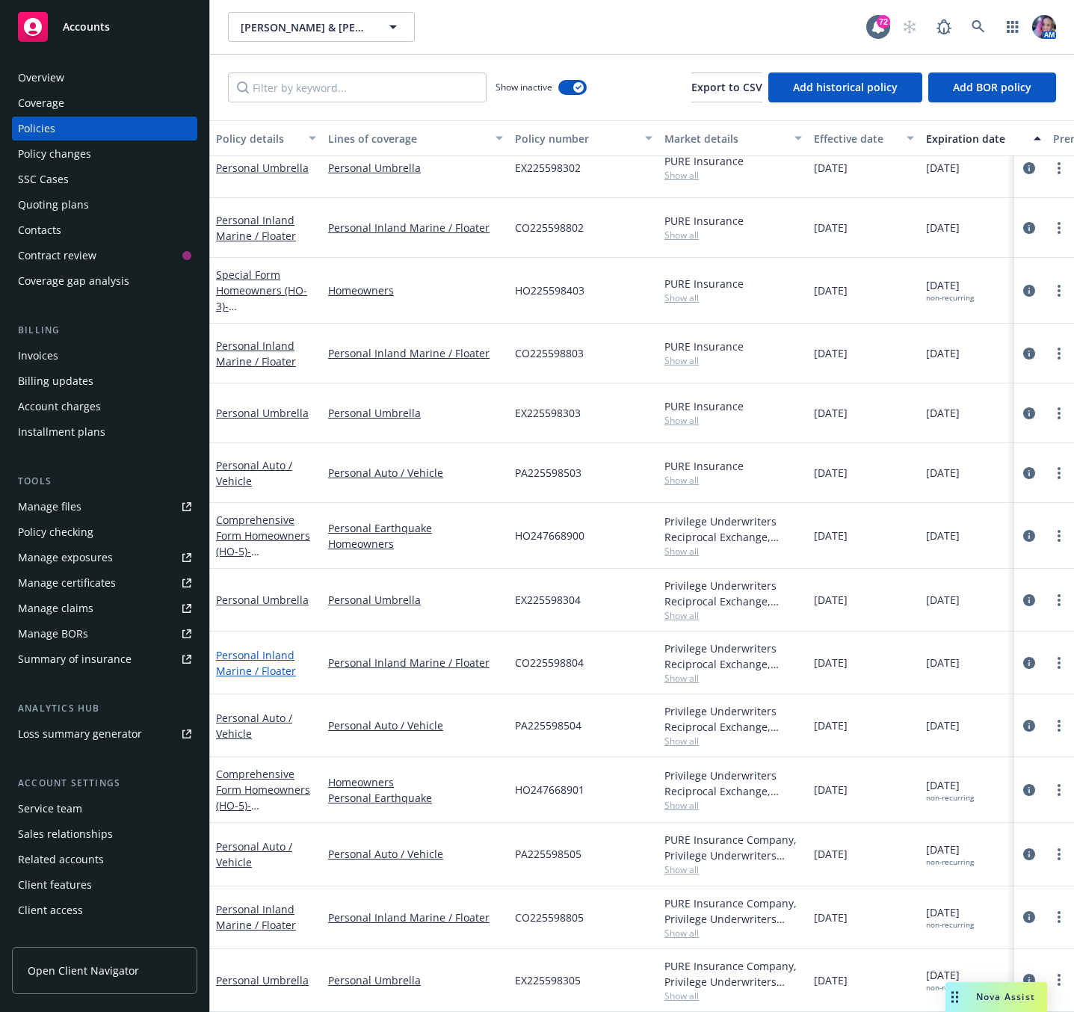
click at [263, 648] on link "Personal Inland Marine / Floater" at bounding box center [256, 663] width 80 height 30
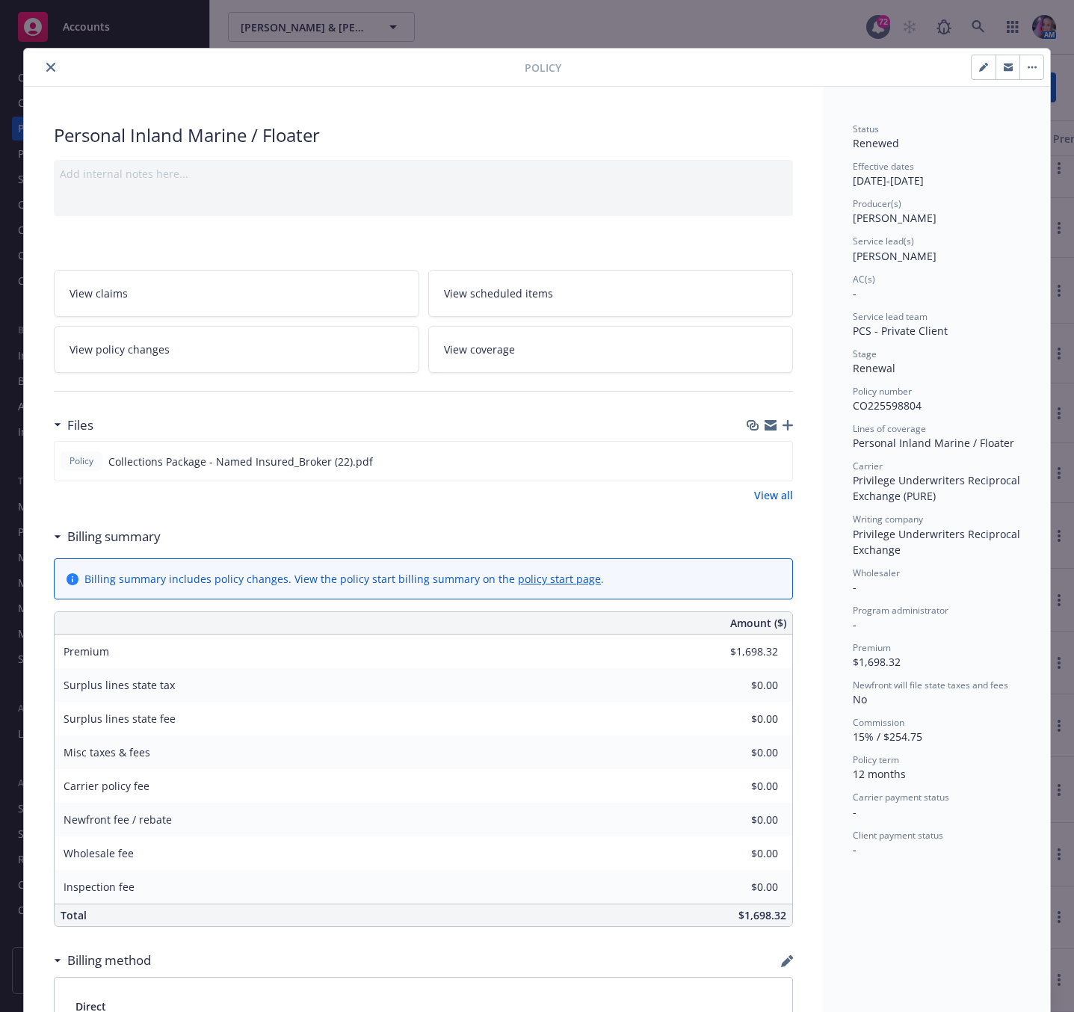
click at [42, 70] on button "close" at bounding box center [51, 67] width 18 height 18
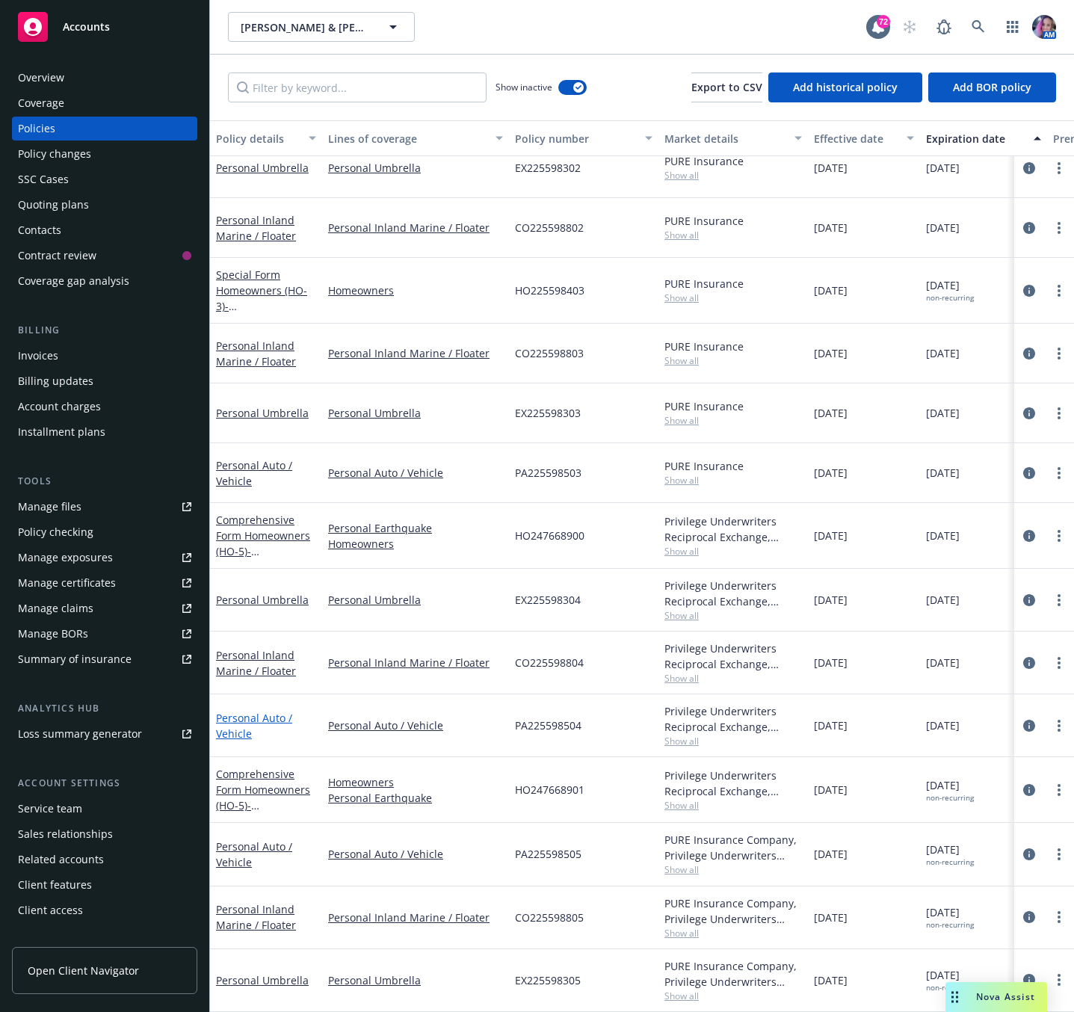
click at [256, 711] on link "Personal Auto / Vehicle" at bounding box center [254, 726] width 76 height 30
